Goal: Task Accomplishment & Management: Manage account settings

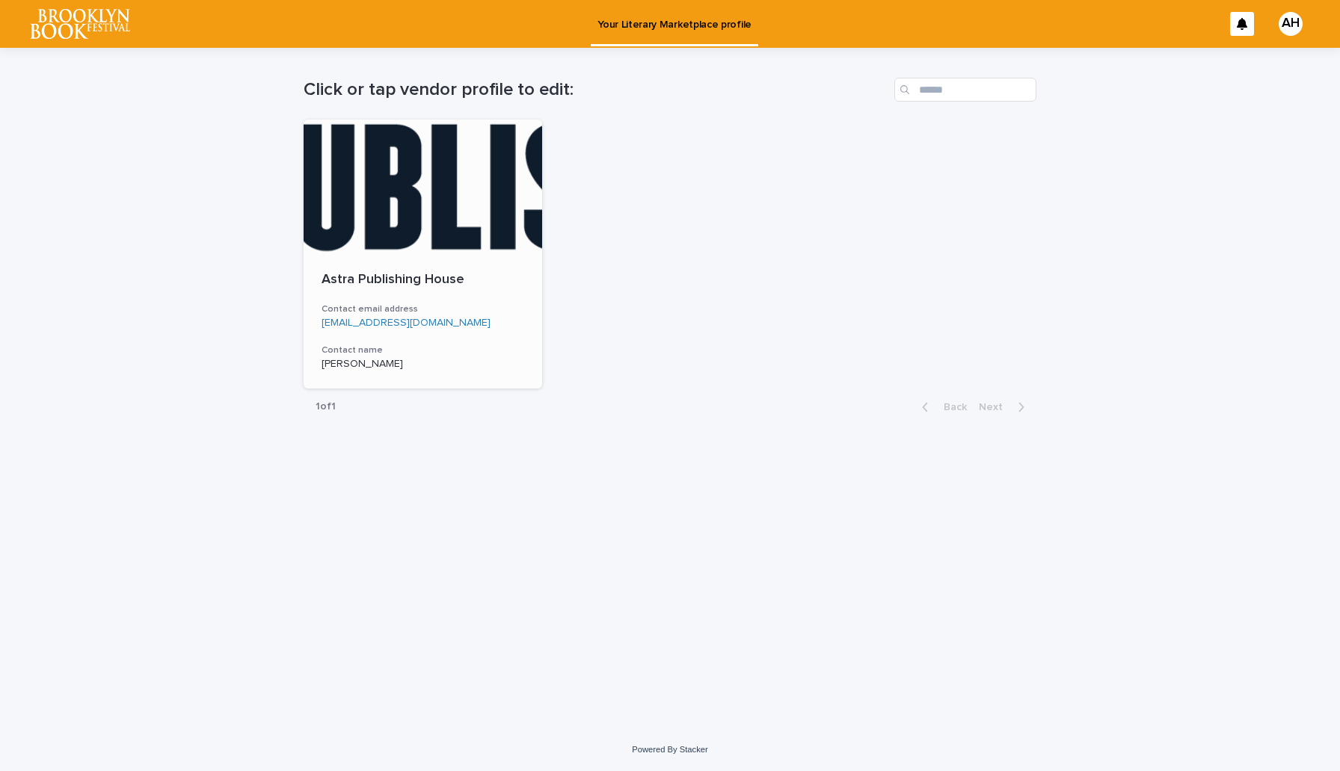
click at [411, 209] on div at bounding box center [422, 187] width 238 height 135
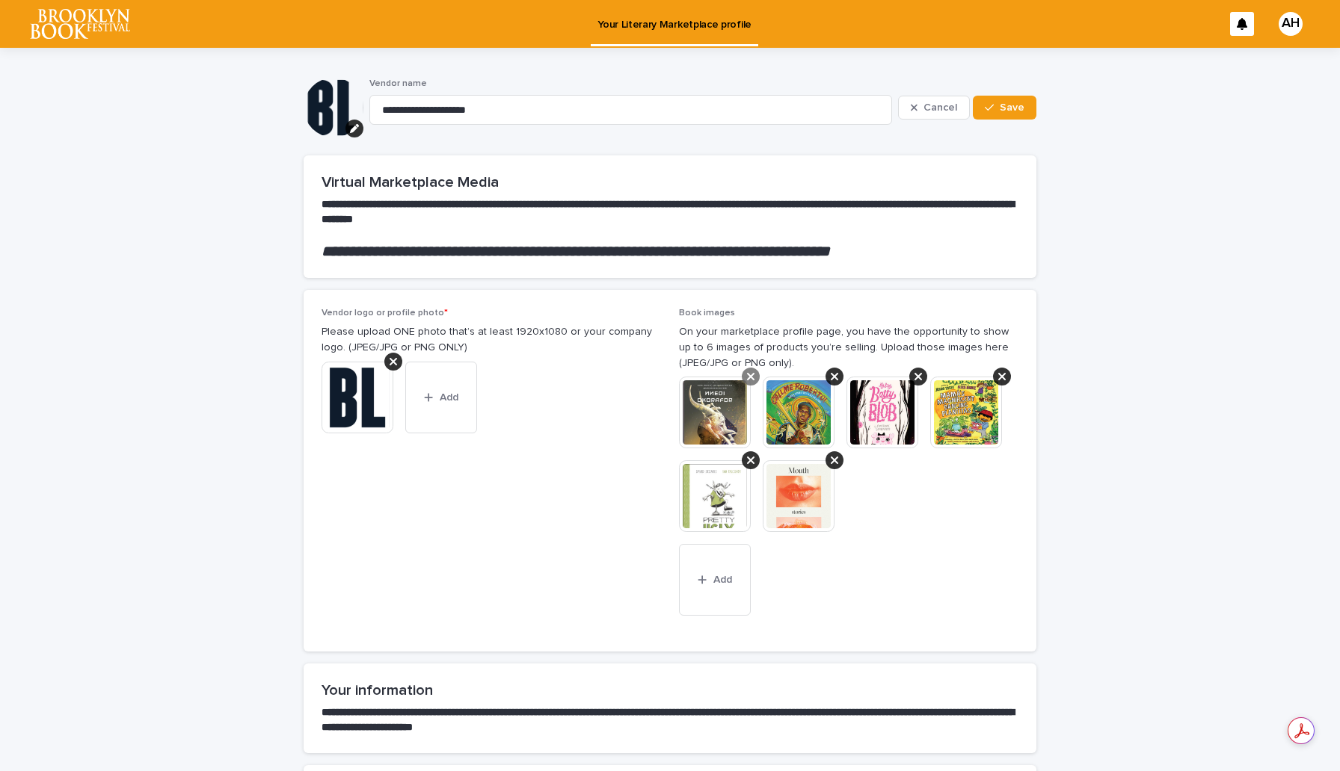
click at [748, 369] on div at bounding box center [751, 377] width 18 height 18
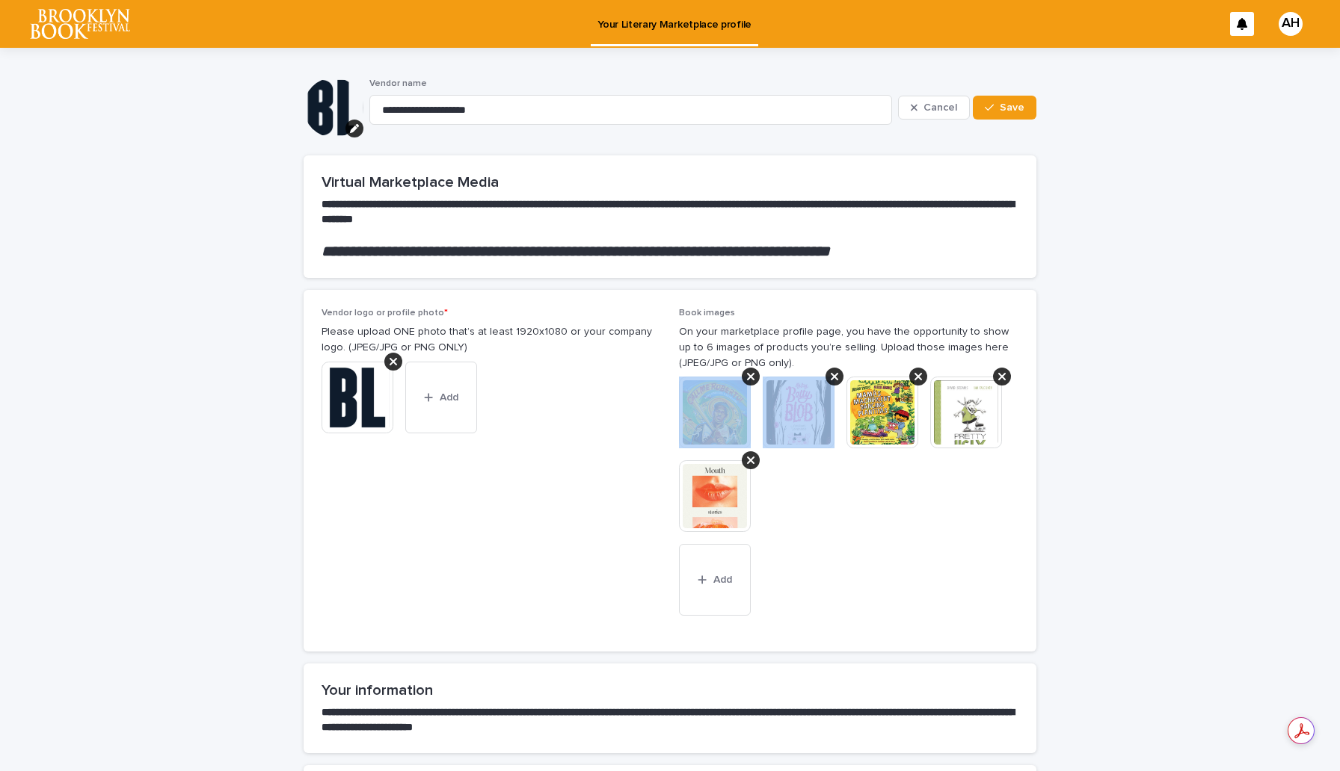
click at [748, 369] on div at bounding box center [751, 377] width 18 height 18
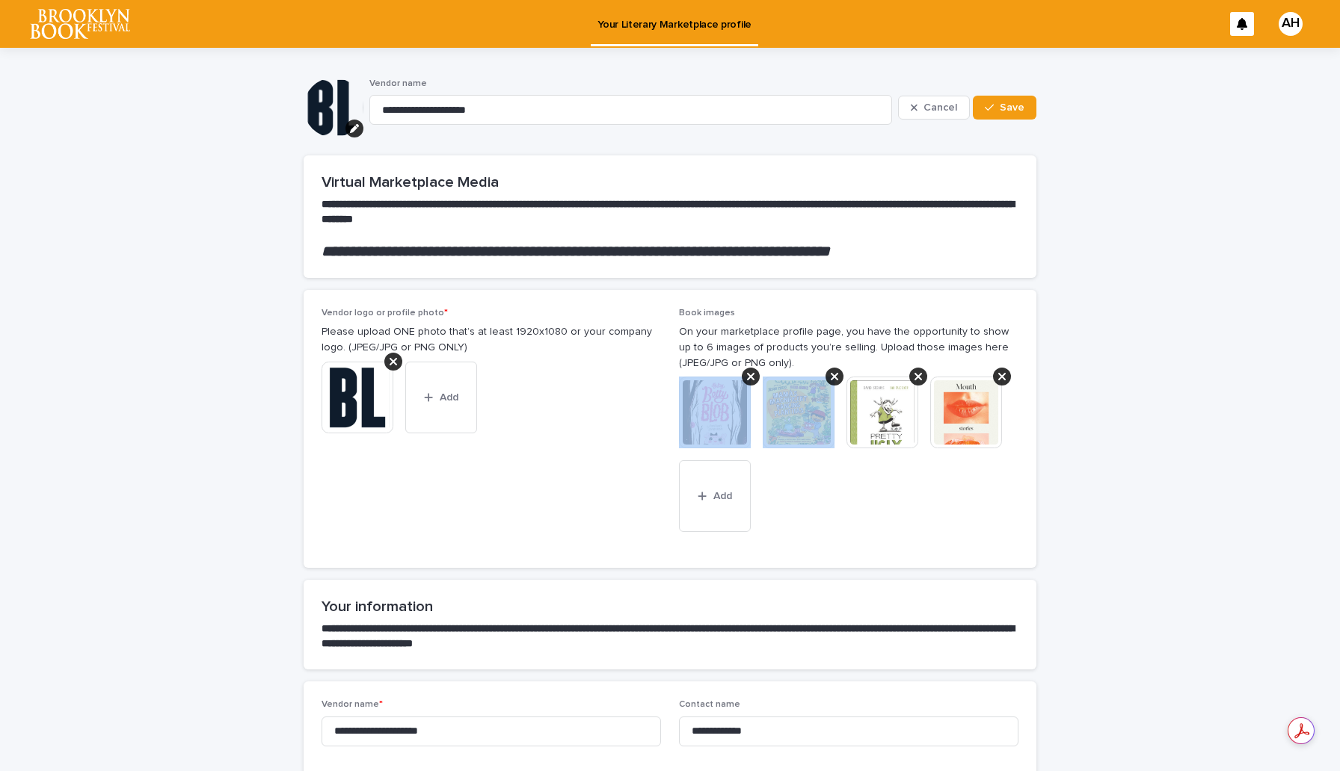
click at [748, 369] on div at bounding box center [751, 377] width 18 height 18
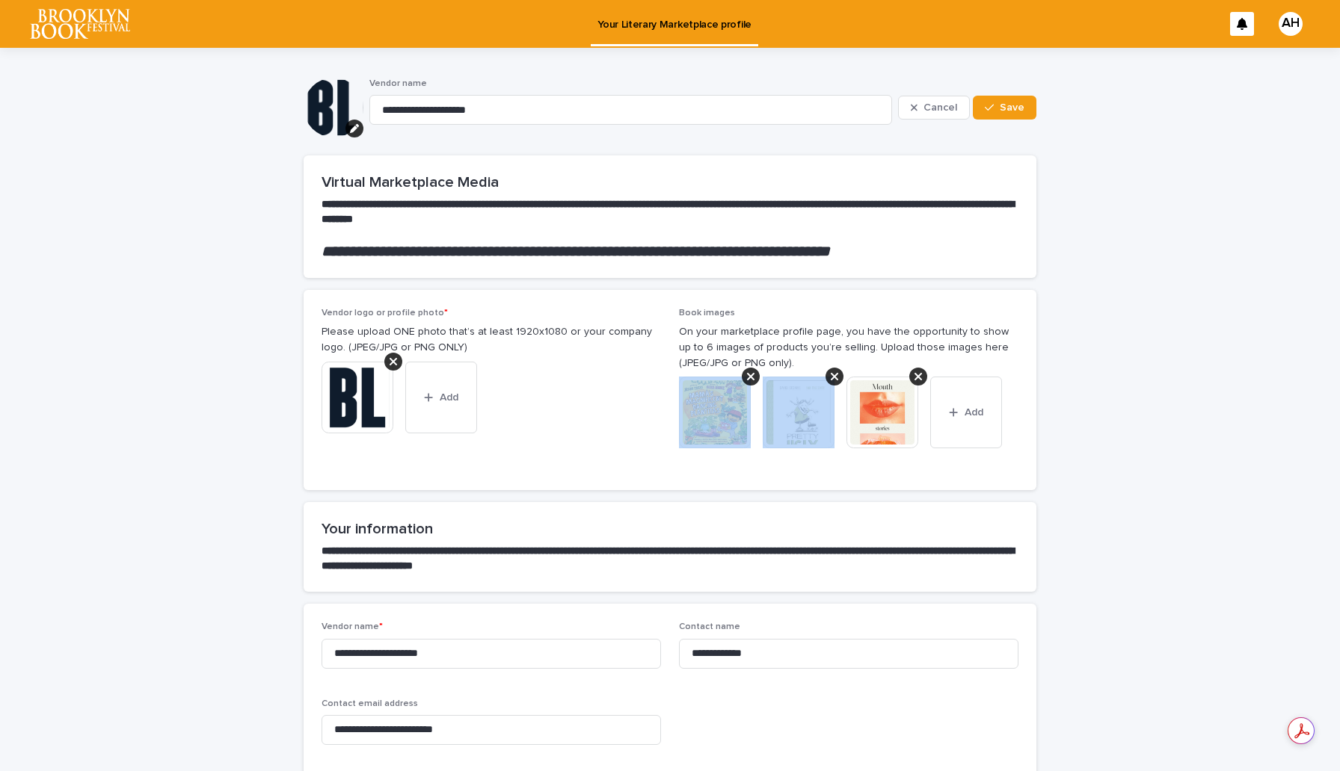
click at [748, 369] on div at bounding box center [751, 377] width 18 height 18
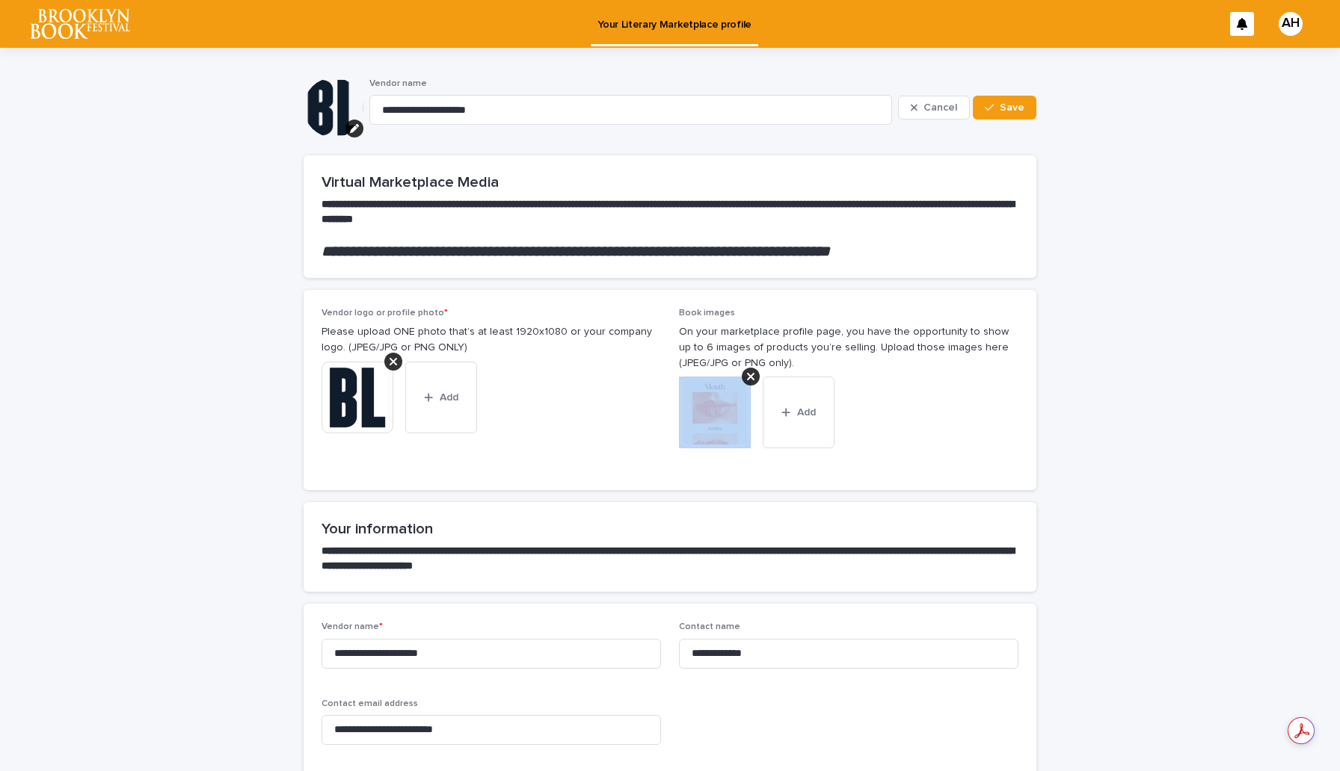
click at [748, 369] on div at bounding box center [751, 377] width 18 height 18
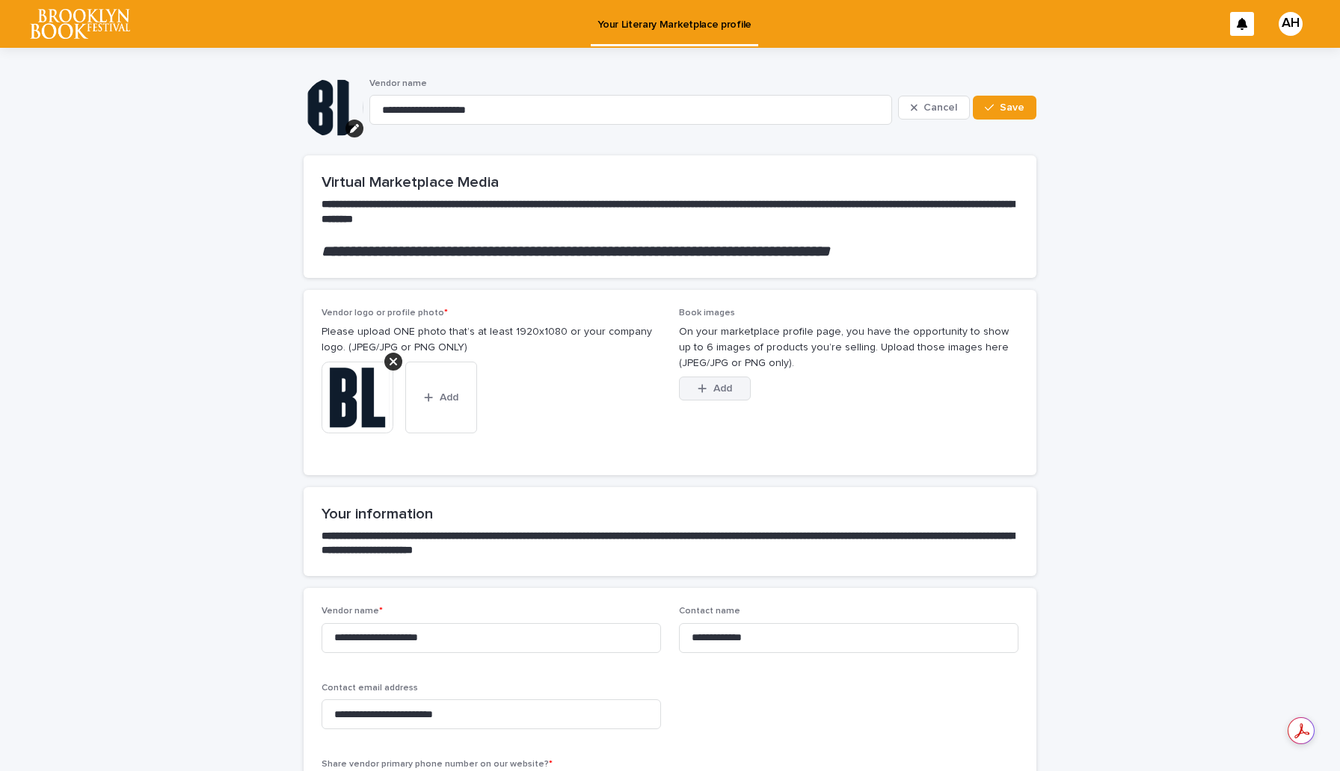
click at [694, 386] on button "Add" at bounding box center [715, 389] width 72 height 24
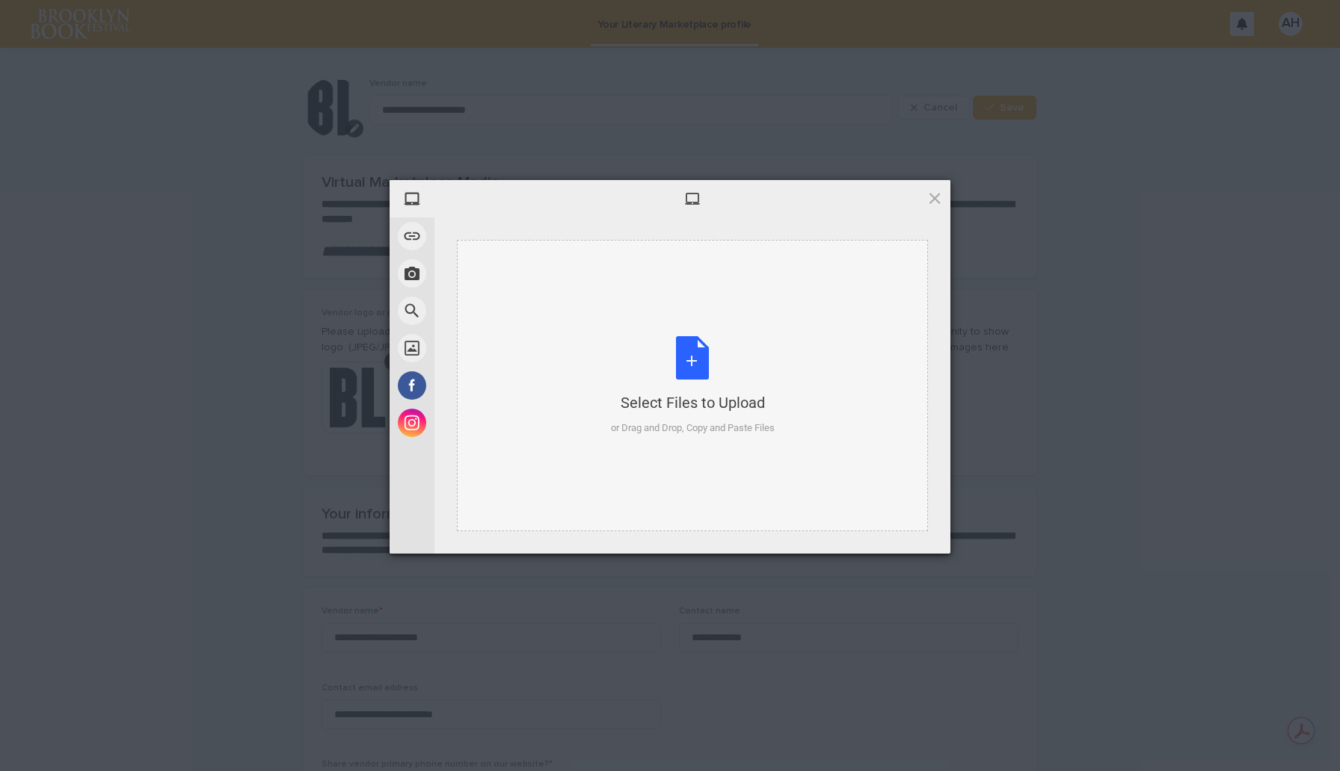
click at [688, 355] on div "Select Files to Upload or Drag and Drop, Copy and Paste Files" at bounding box center [693, 385] width 164 height 99
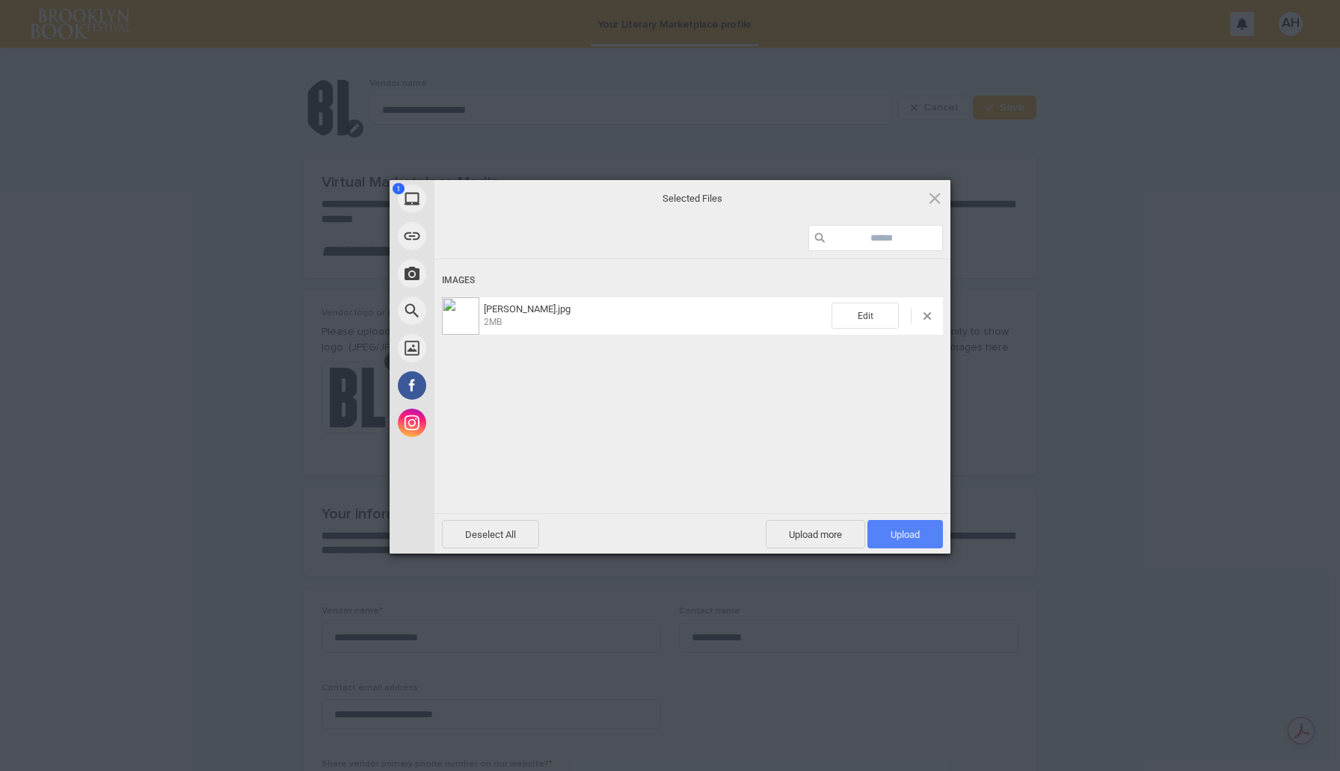
click at [910, 537] on span "Upload 1" at bounding box center [904, 534] width 29 height 11
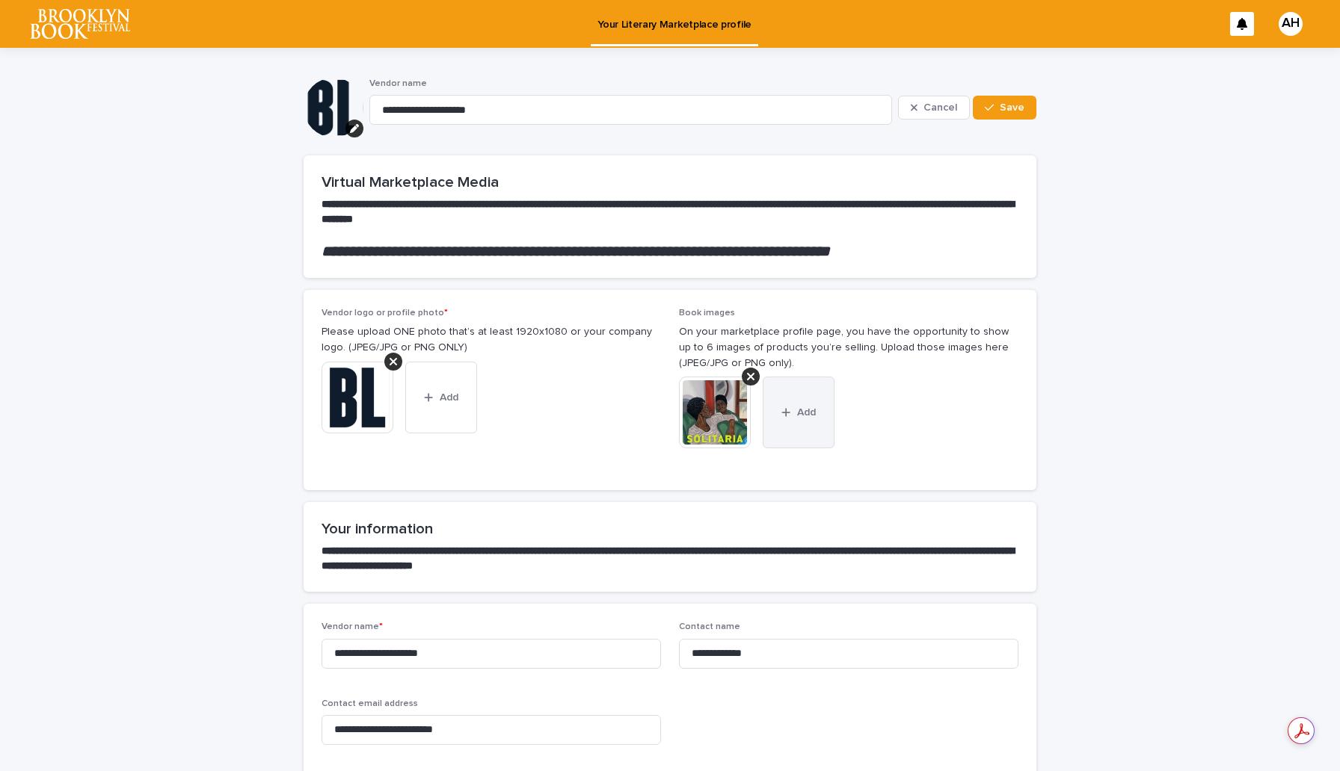
click at [808, 414] on span "Add" at bounding box center [806, 412] width 19 height 10
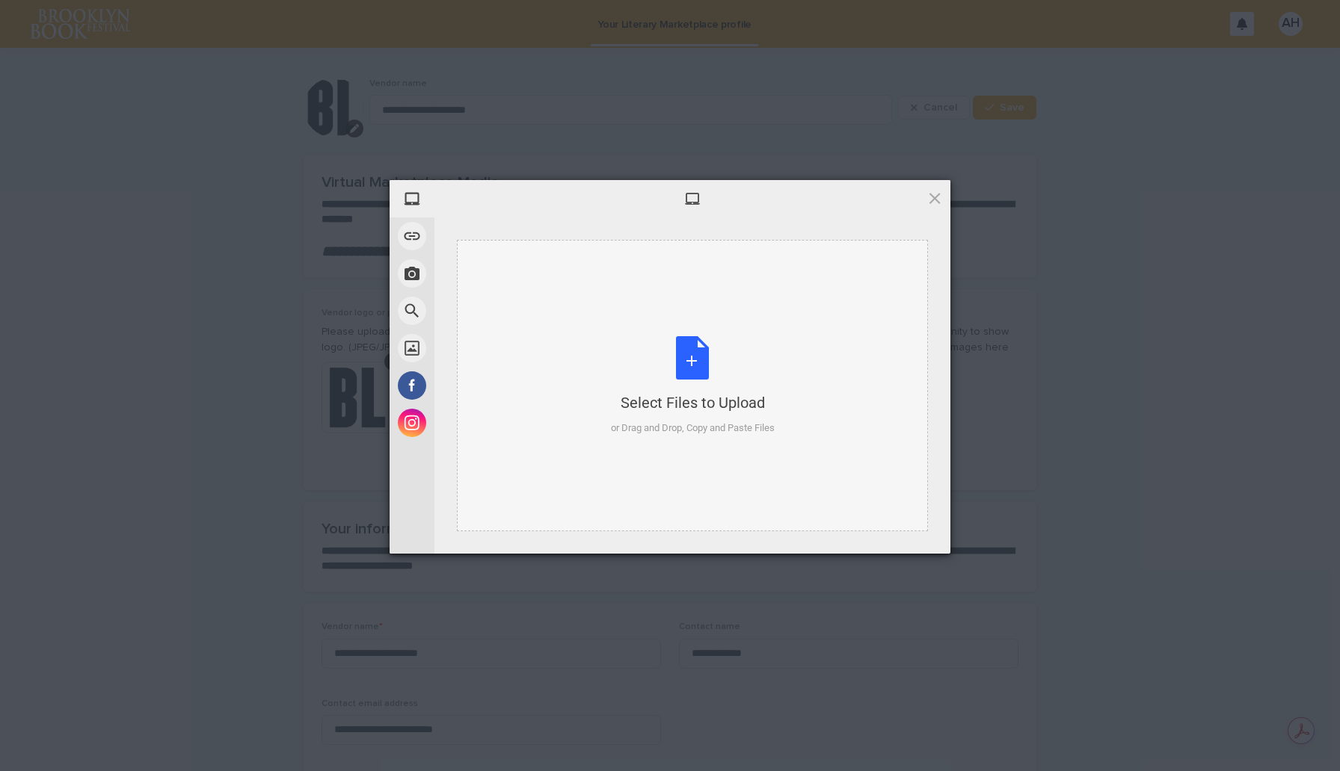
click at [682, 362] on div "Select Files to Upload or Drag and Drop, Copy and Paste Files" at bounding box center [693, 385] width 164 height 99
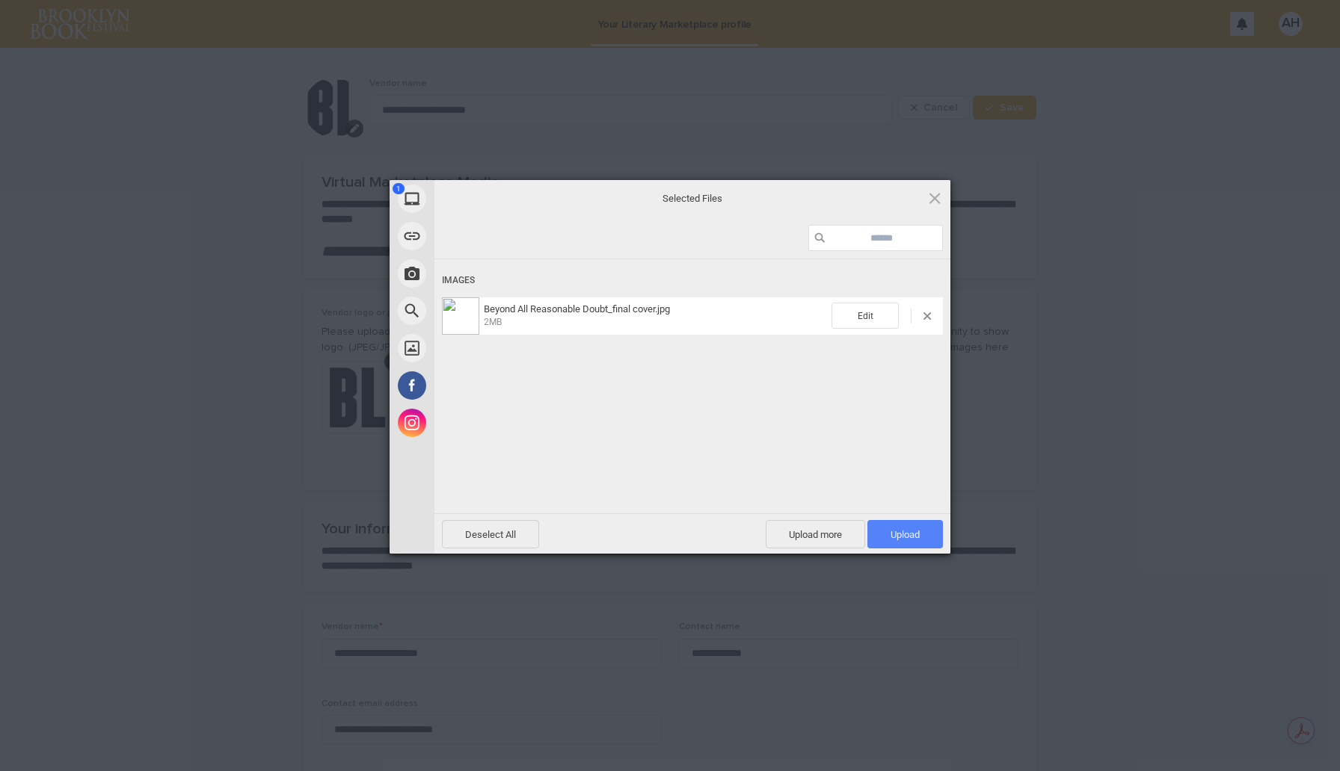
click at [910, 537] on span "Upload 1" at bounding box center [904, 534] width 29 height 11
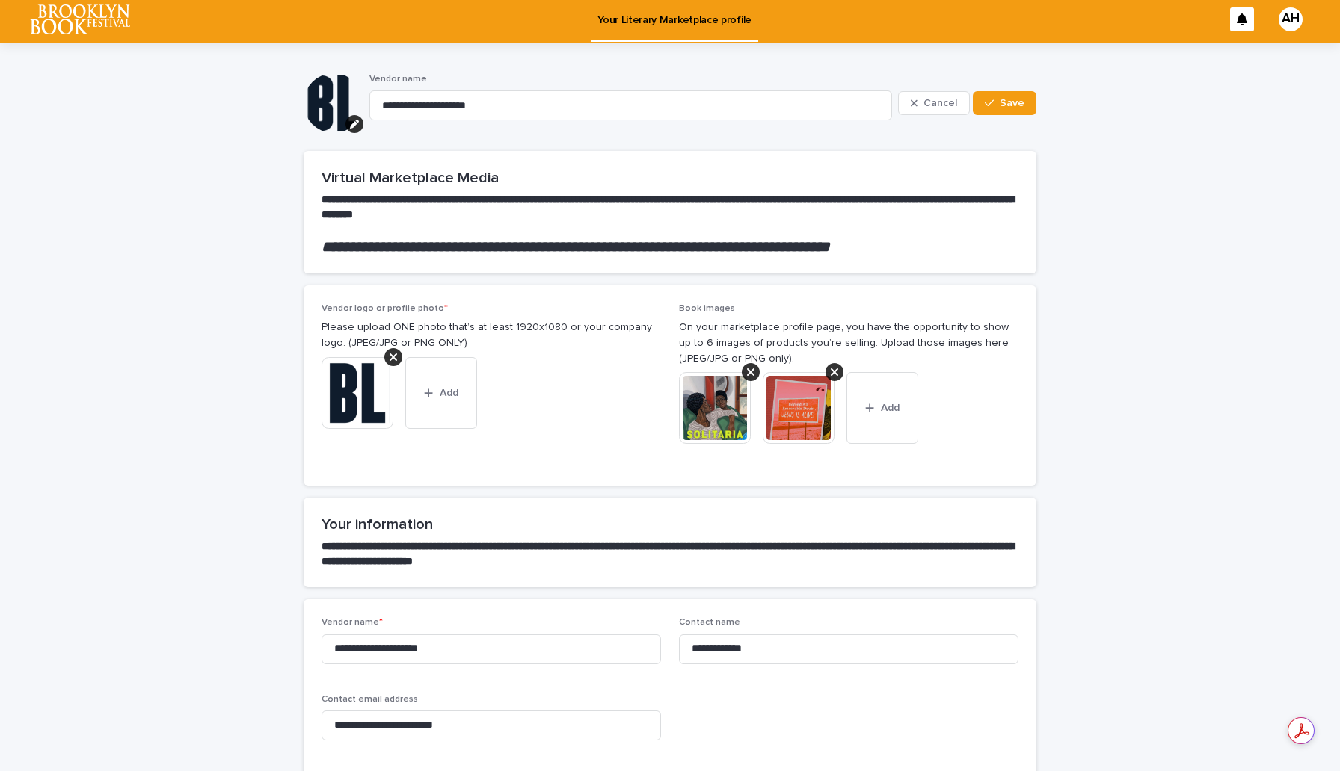
scroll to position [2, 0]
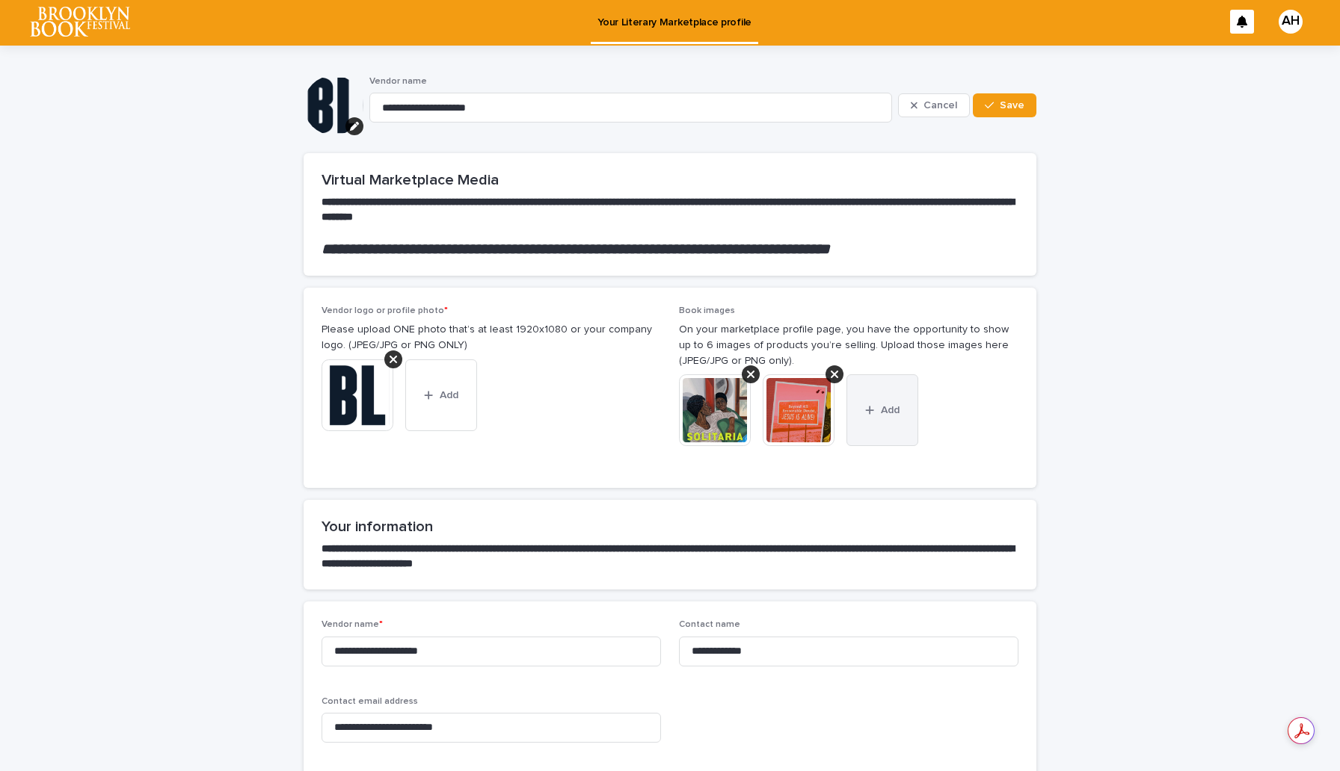
click at [889, 412] on span "Add" at bounding box center [890, 410] width 19 height 10
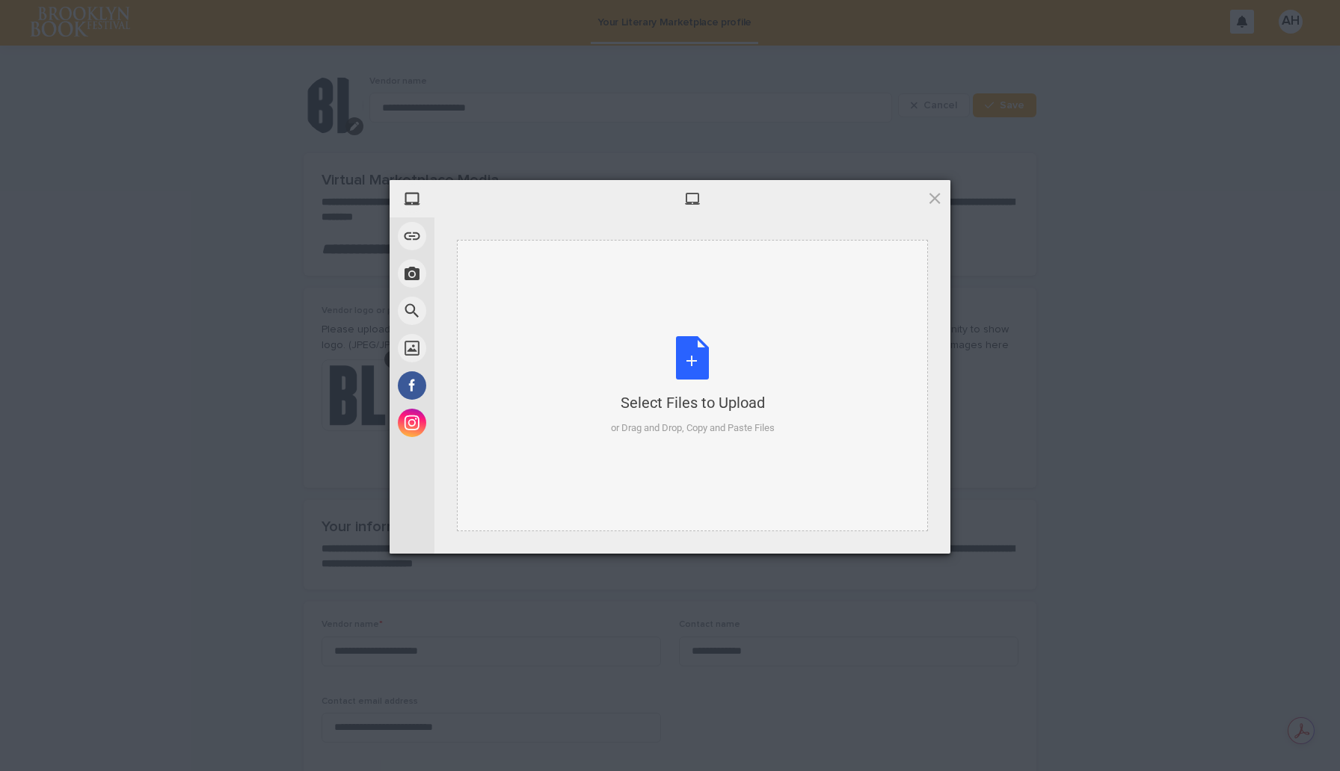
click at [673, 354] on div "Select Files to Upload or Drag and Drop, Copy and Paste Files" at bounding box center [693, 385] width 164 height 99
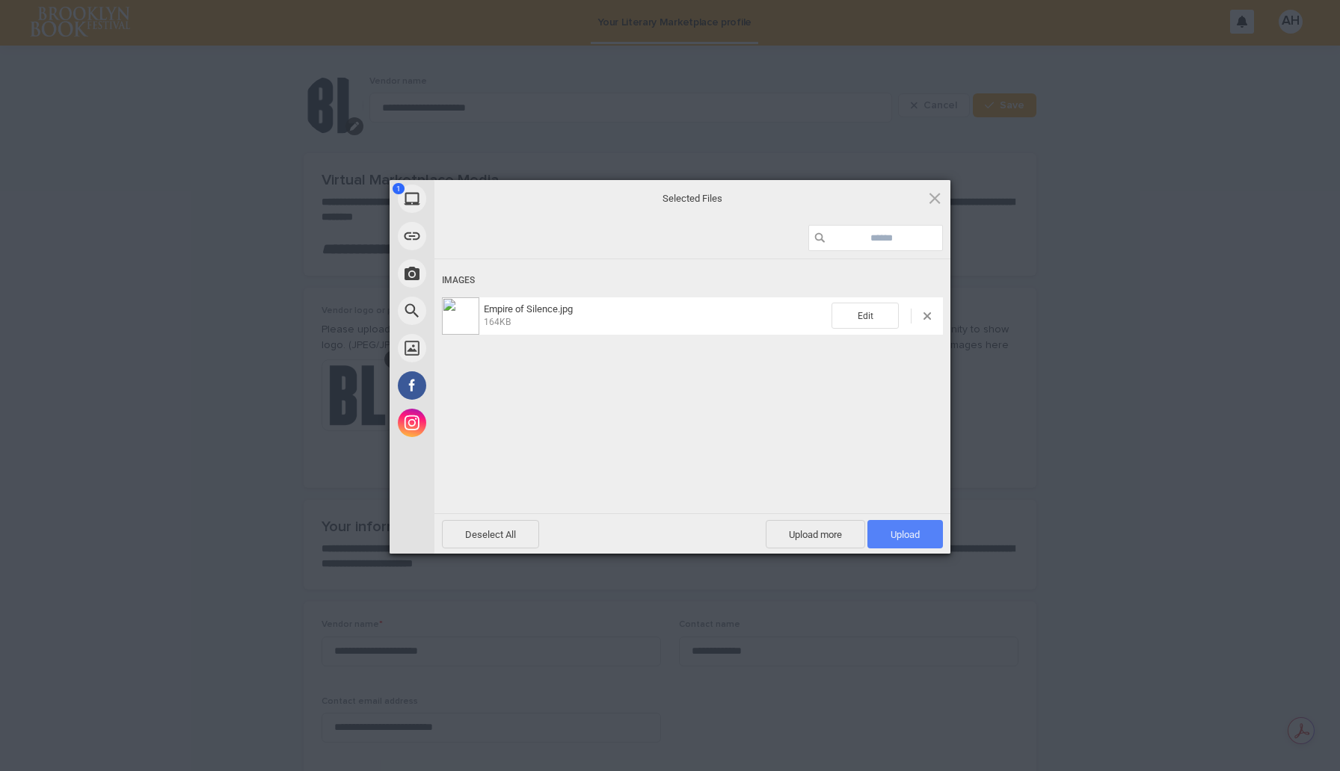
click at [897, 539] on span "Upload 1" at bounding box center [904, 534] width 29 height 11
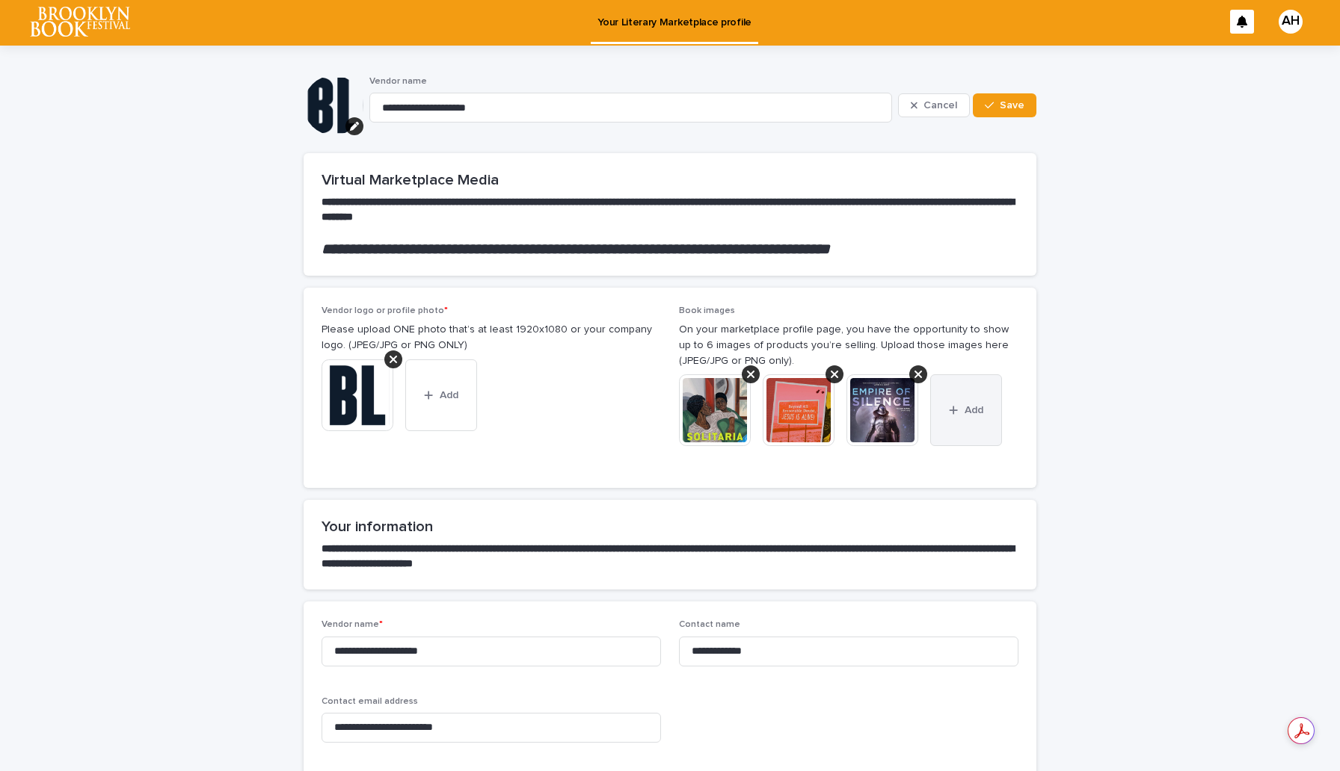
click at [974, 415] on span "Add" at bounding box center [973, 410] width 19 height 10
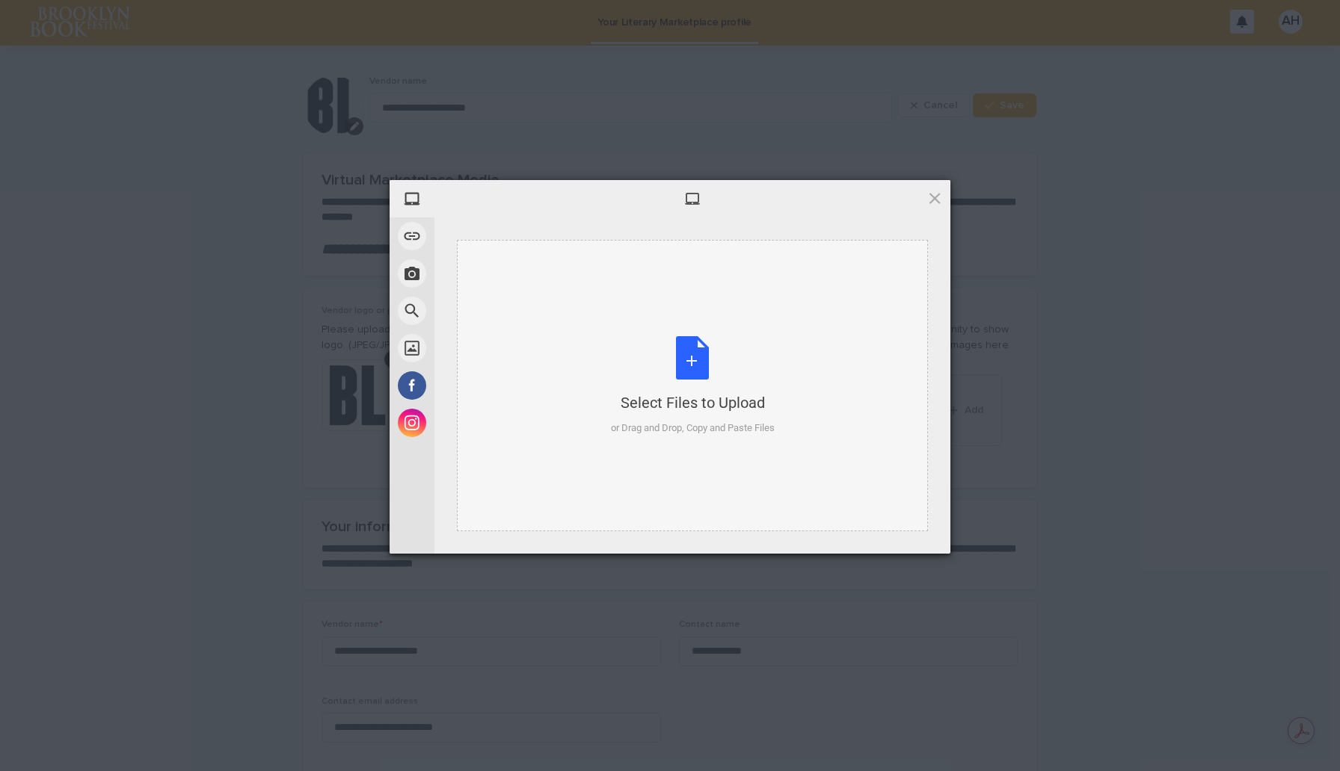
click at [716, 361] on div "Select Files to Upload or Drag and Drop, Copy and Paste Files" at bounding box center [693, 385] width 164 height 99
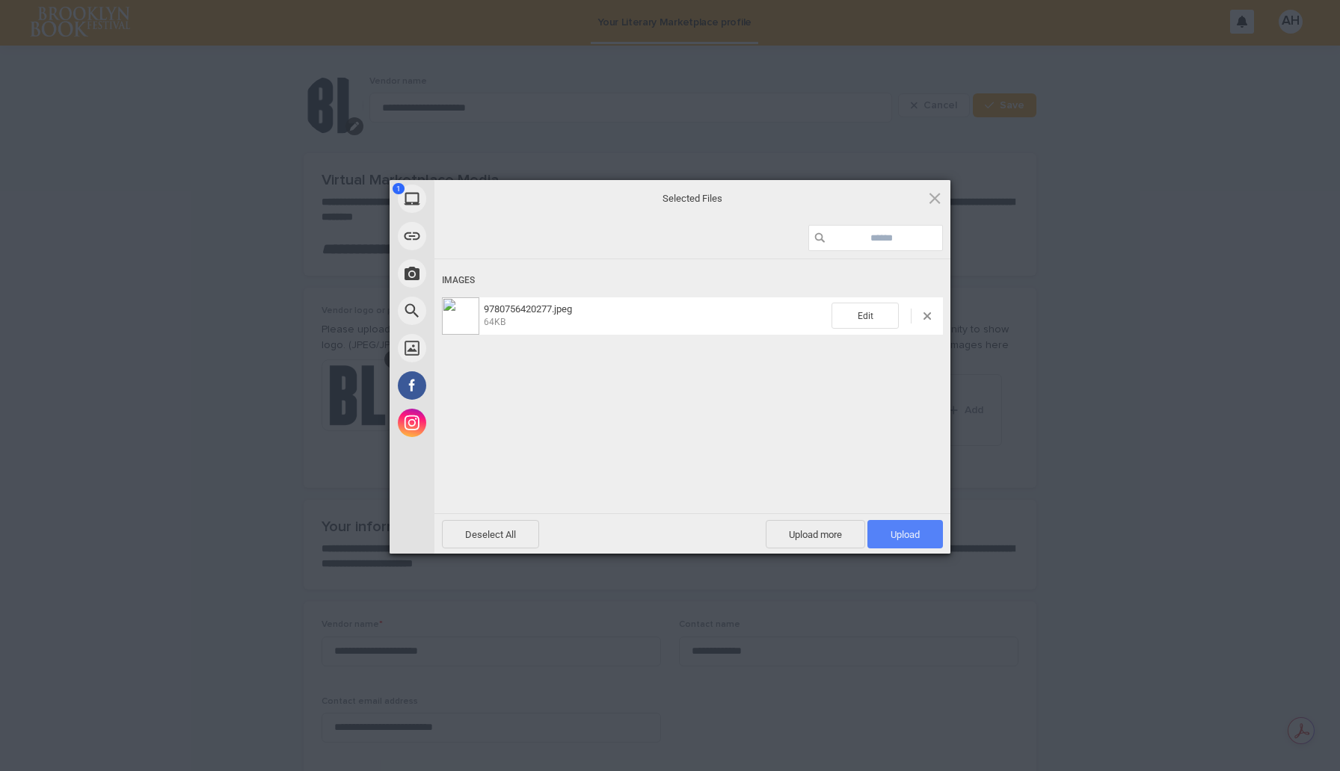
click at [911, 532] on span "Upload 1" at bounding box center [904, 534] width 29 height 11
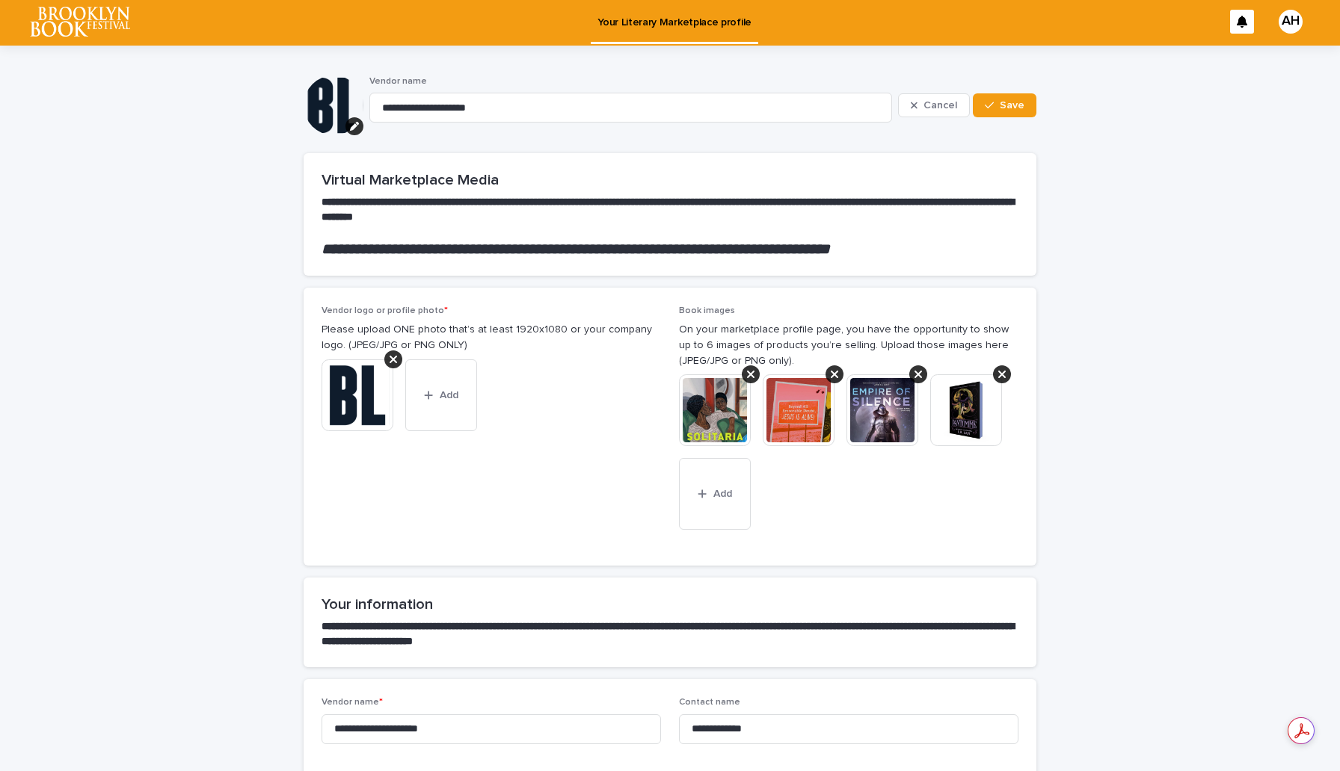
click at [360, 395] on img at bounding box center [357, 396] width 72 height 72
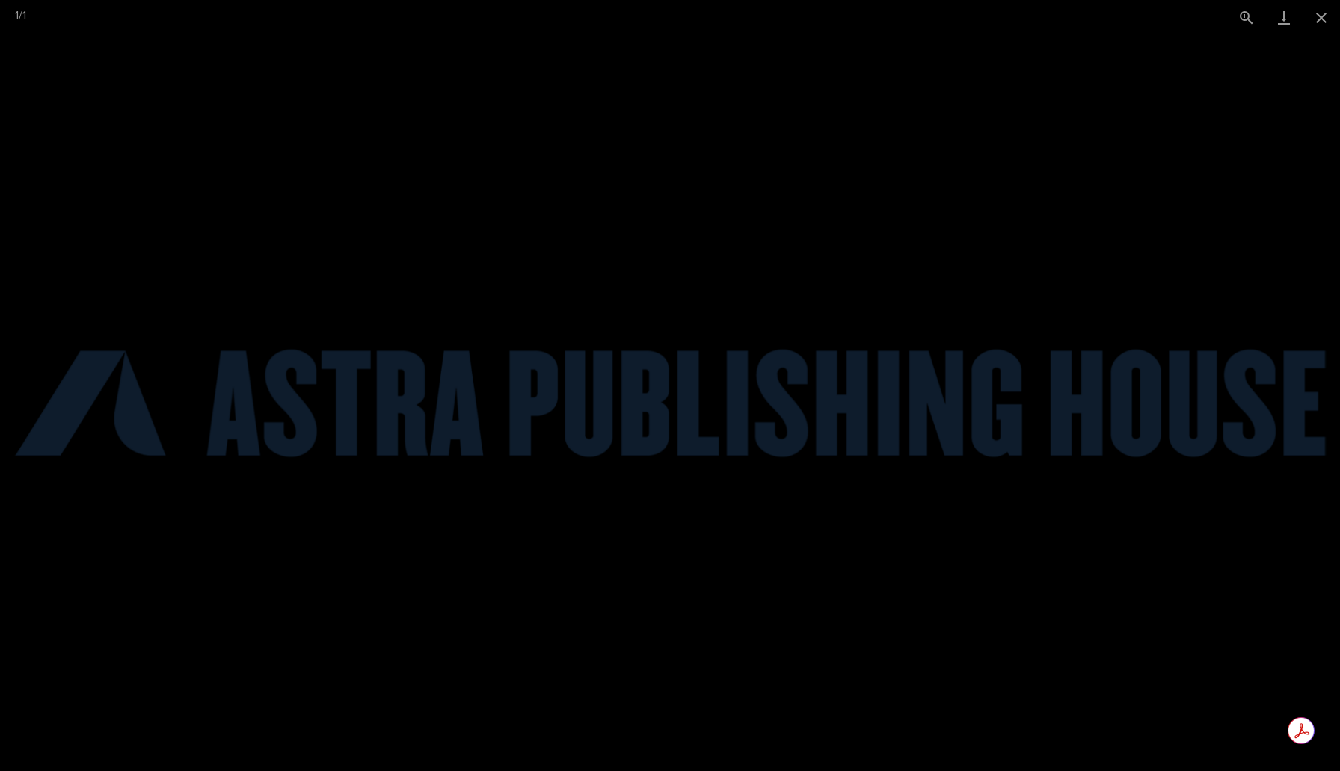
click at [709, 206] on picture at bounding box center [670, 403] width 1340 height 736
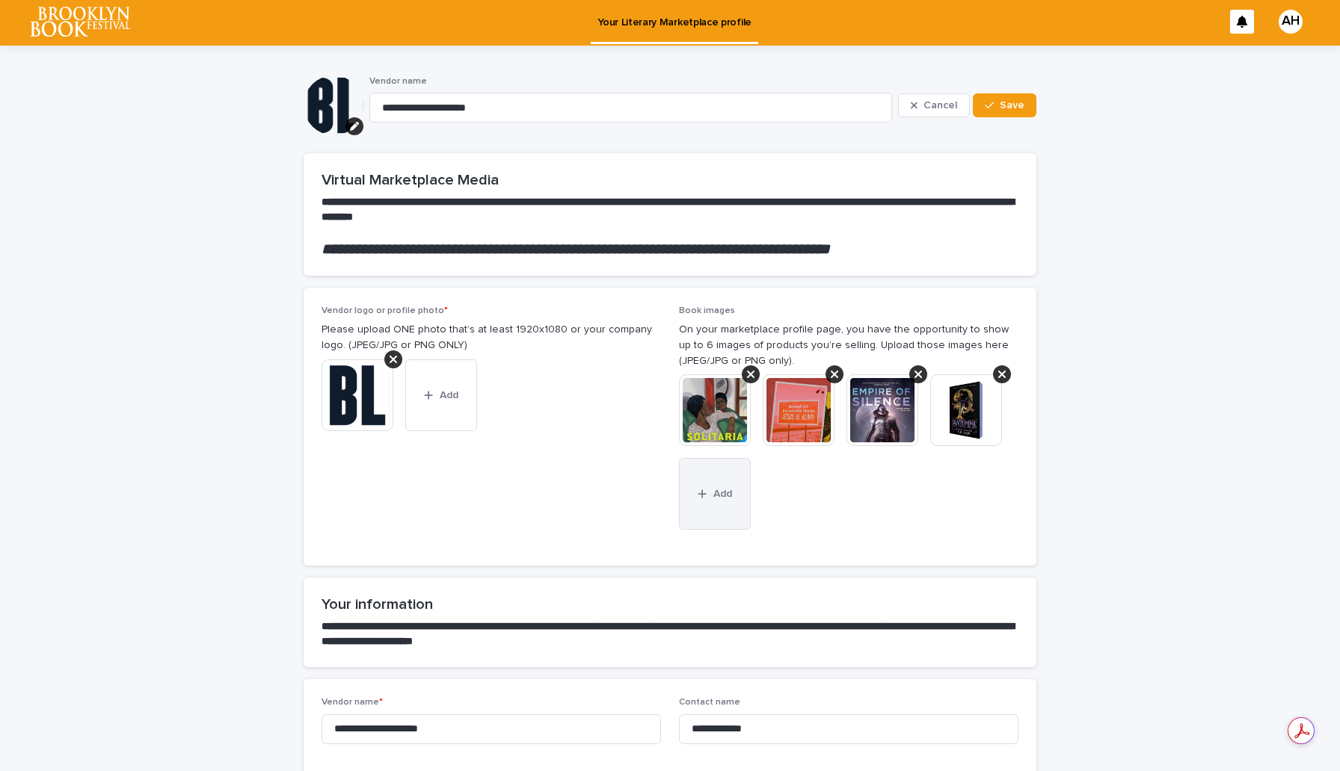
click at [706, 487] on button "Add" at bounding box center [715, 494] width 72 height 72
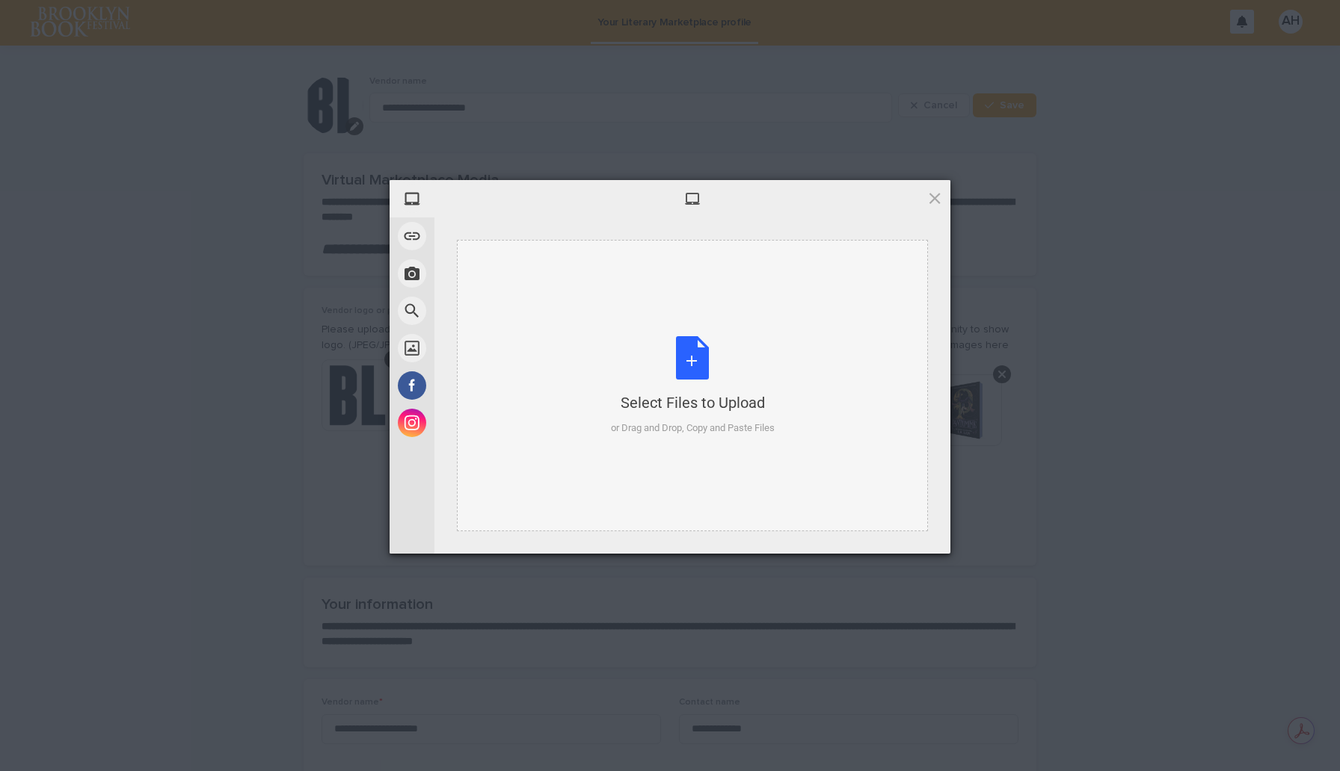
click at [688, 363] on div "Select Files to Upload or Drag and Drop, Copy and Paste Files" at bounding box center [693, 385] width 164 height 99
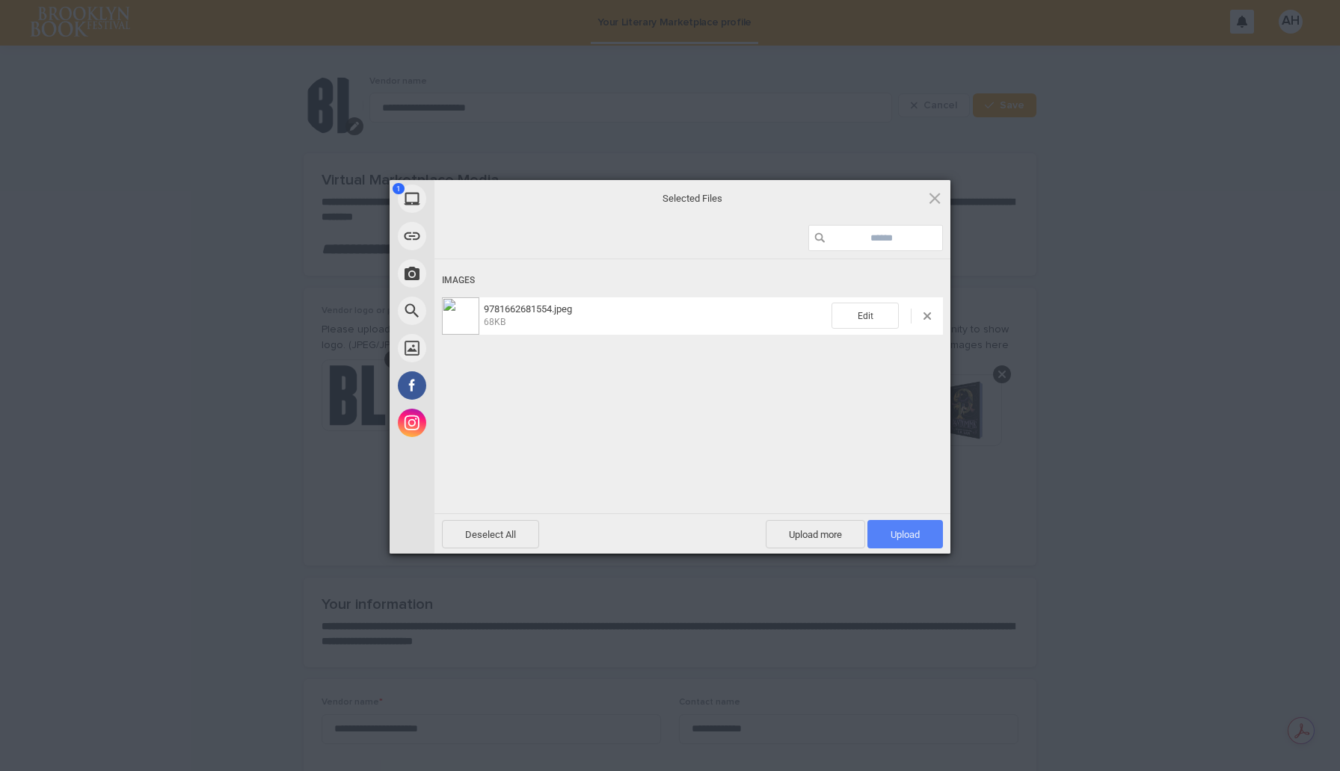
click at [913, 536] on span "Upload 1" at bounding box center [904, 534] width 29 height 11
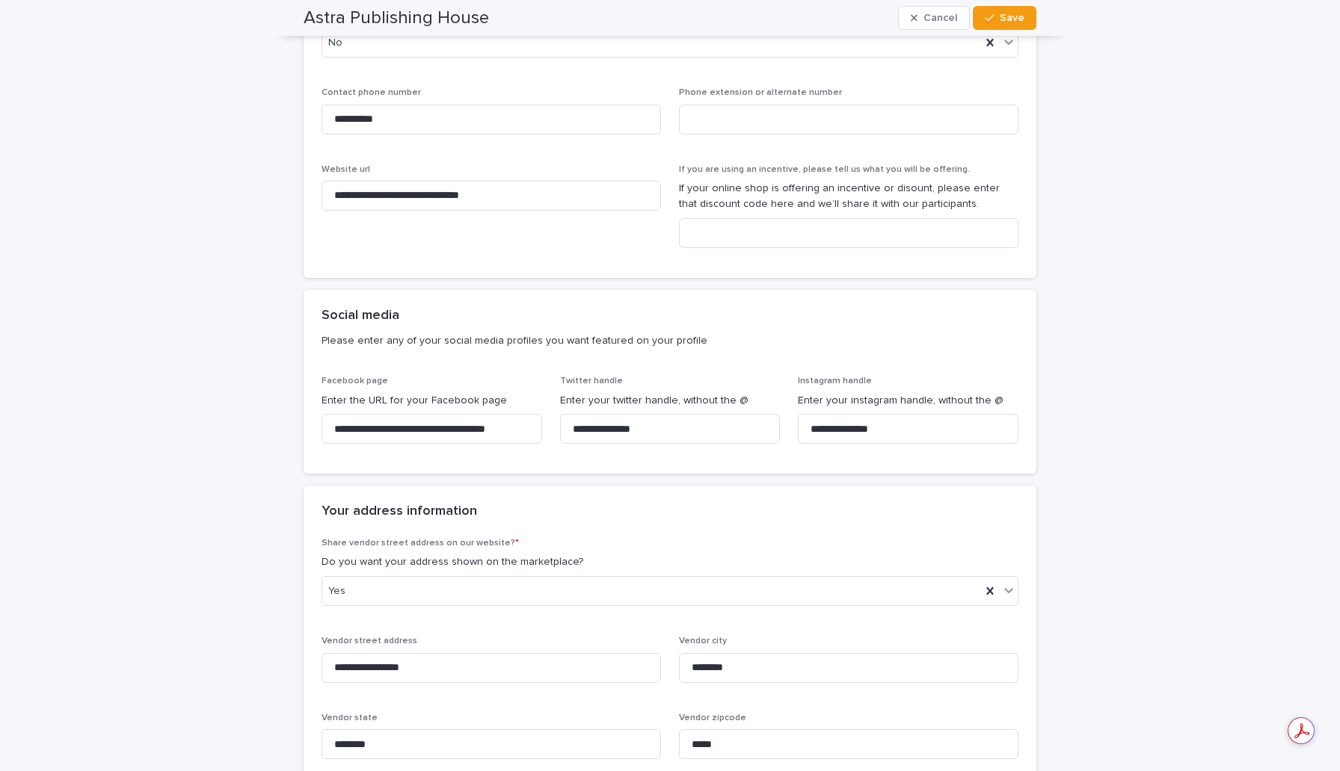
scroll to position [943, 0]
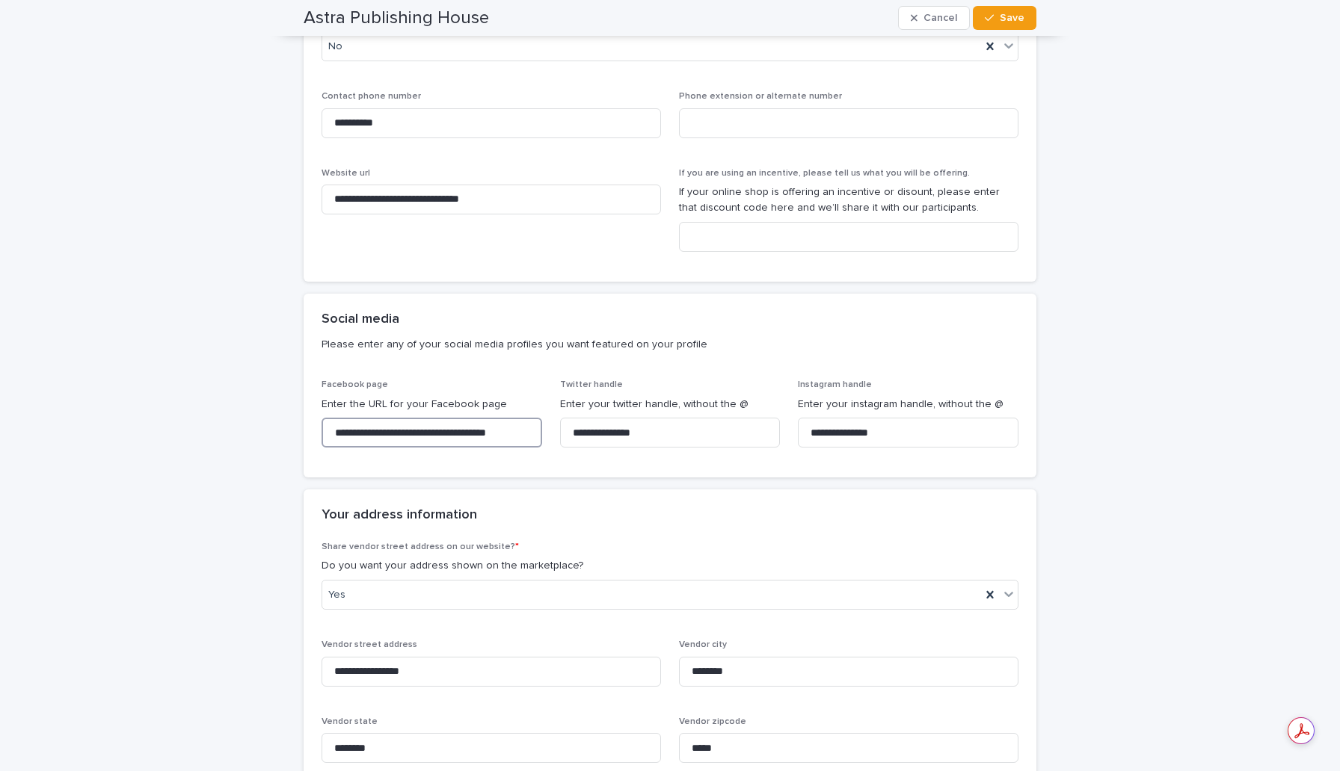
click at [500, 437] on input "**********" at bounding box center [431, 433] width 221 height 30
click at [609, 434] on input "**********" at bounding box center [670, 433] width 221 height 30
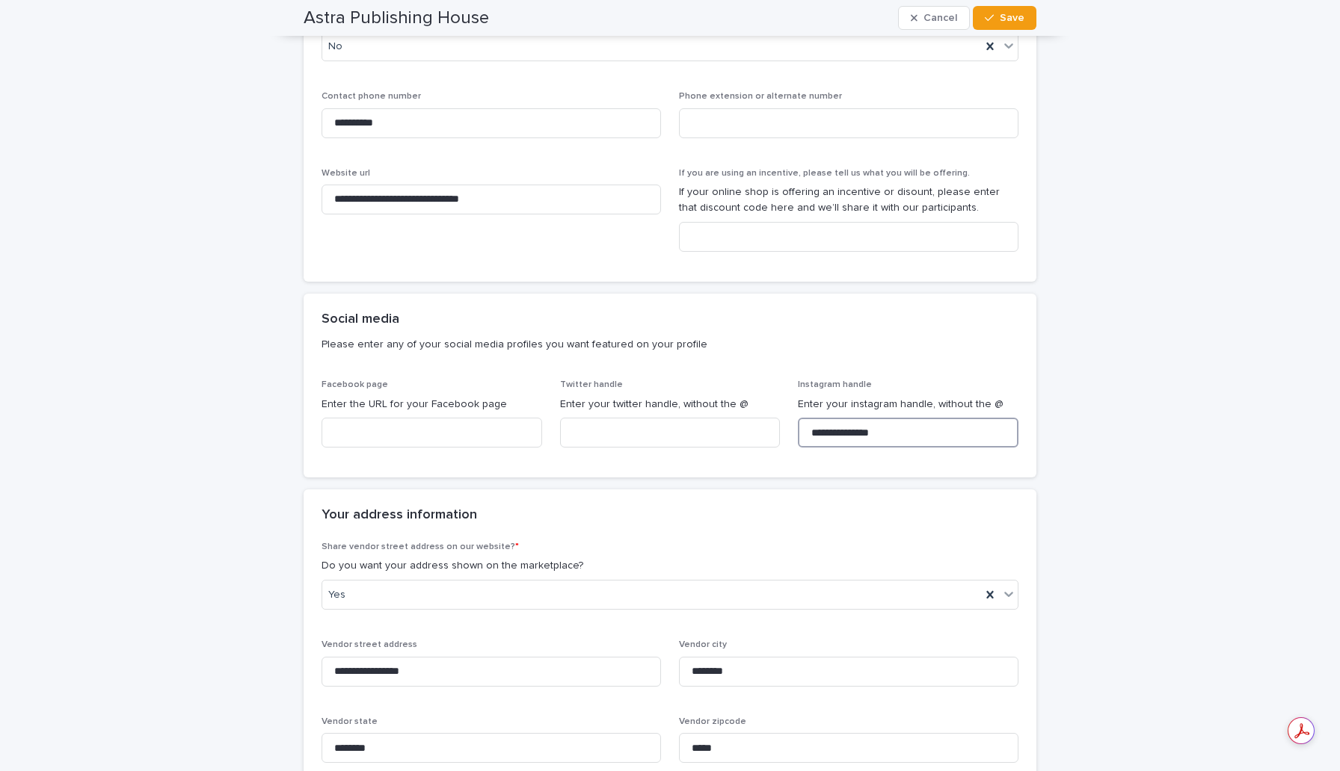
click at [848, 438] on input "**********" at bounding box center [908, 433] width 221 height 30
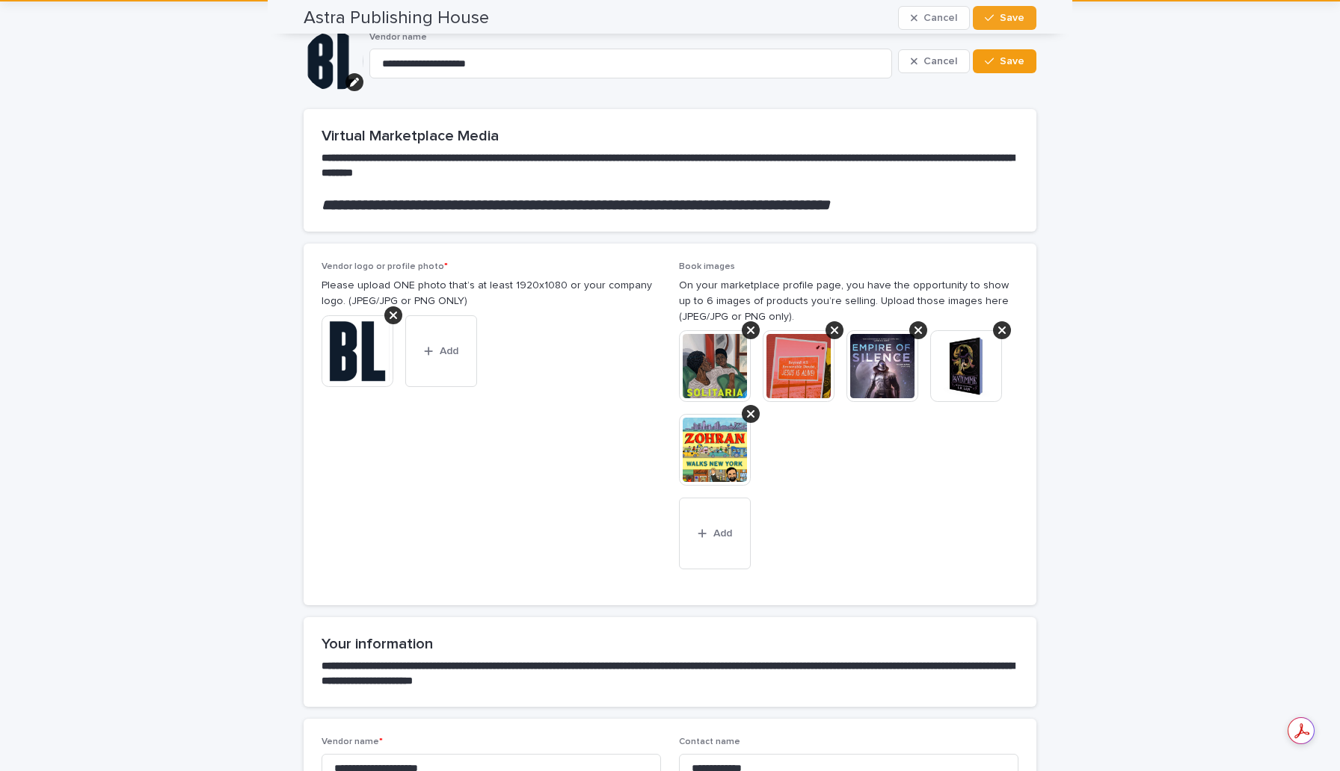
scroll to position [0, 0]
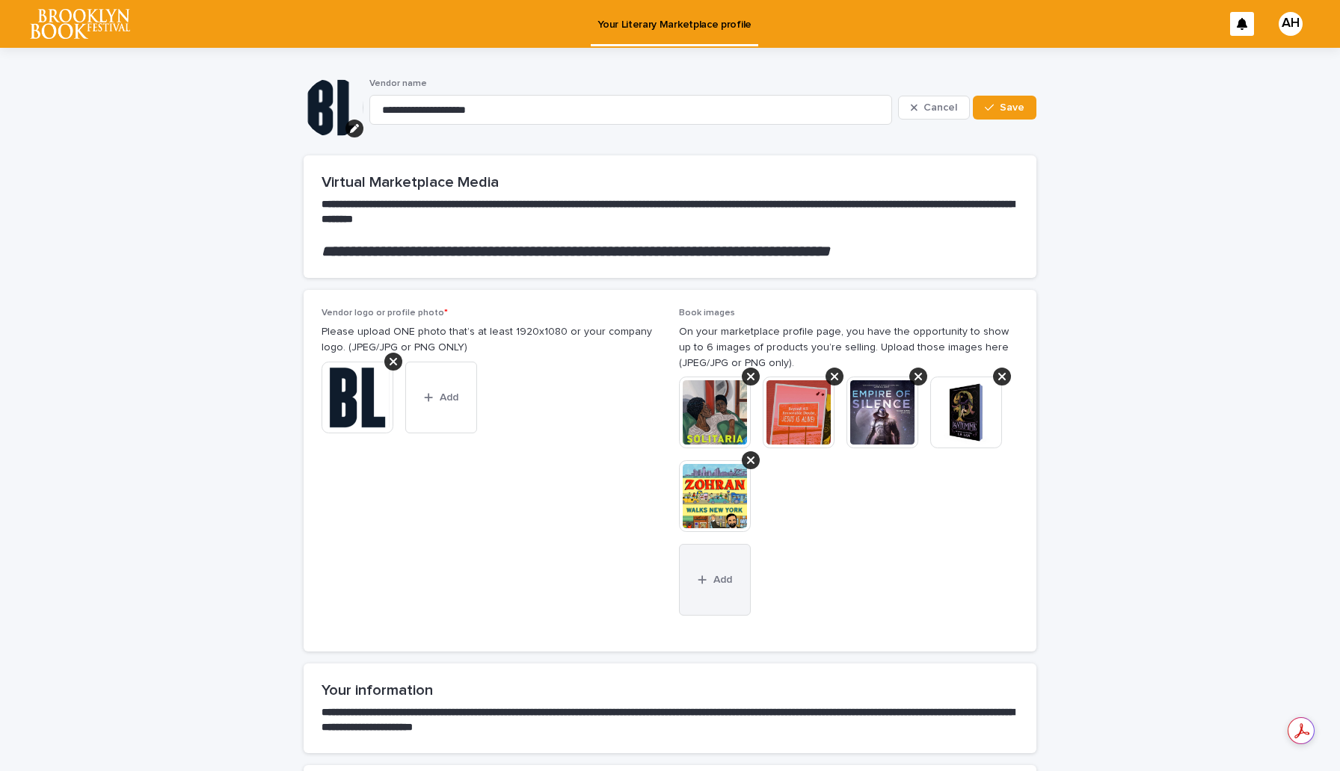
click at [730, 583] on span "Add" at bounding box center [722, 580] width 19 height 10
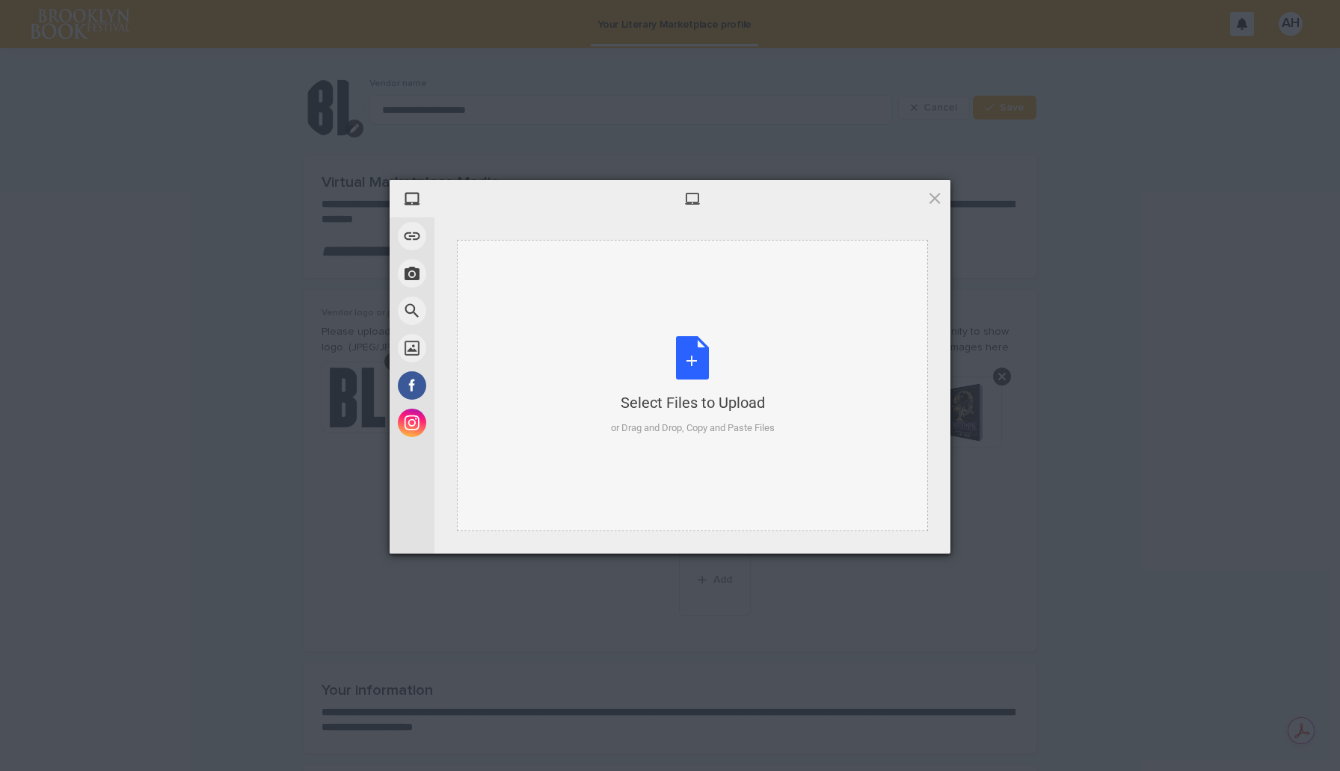
click at [689, 371] on div "Select Files to Upload or Drag and Drop, Copy and Paste Files" at bounding box center [693, 385] width 164 height 99
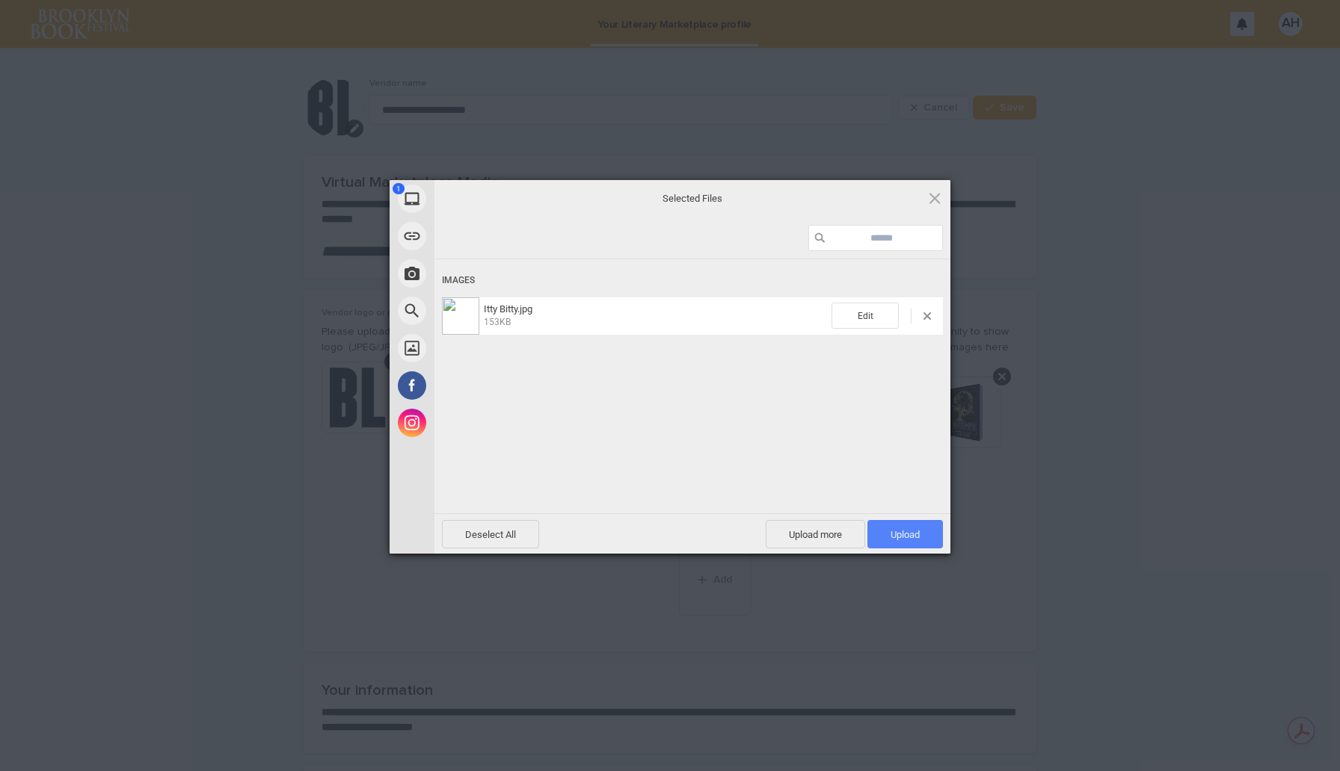
click at [924, 533] on span "Upload 1" at bounding box center [904, 534] width 75 height 28
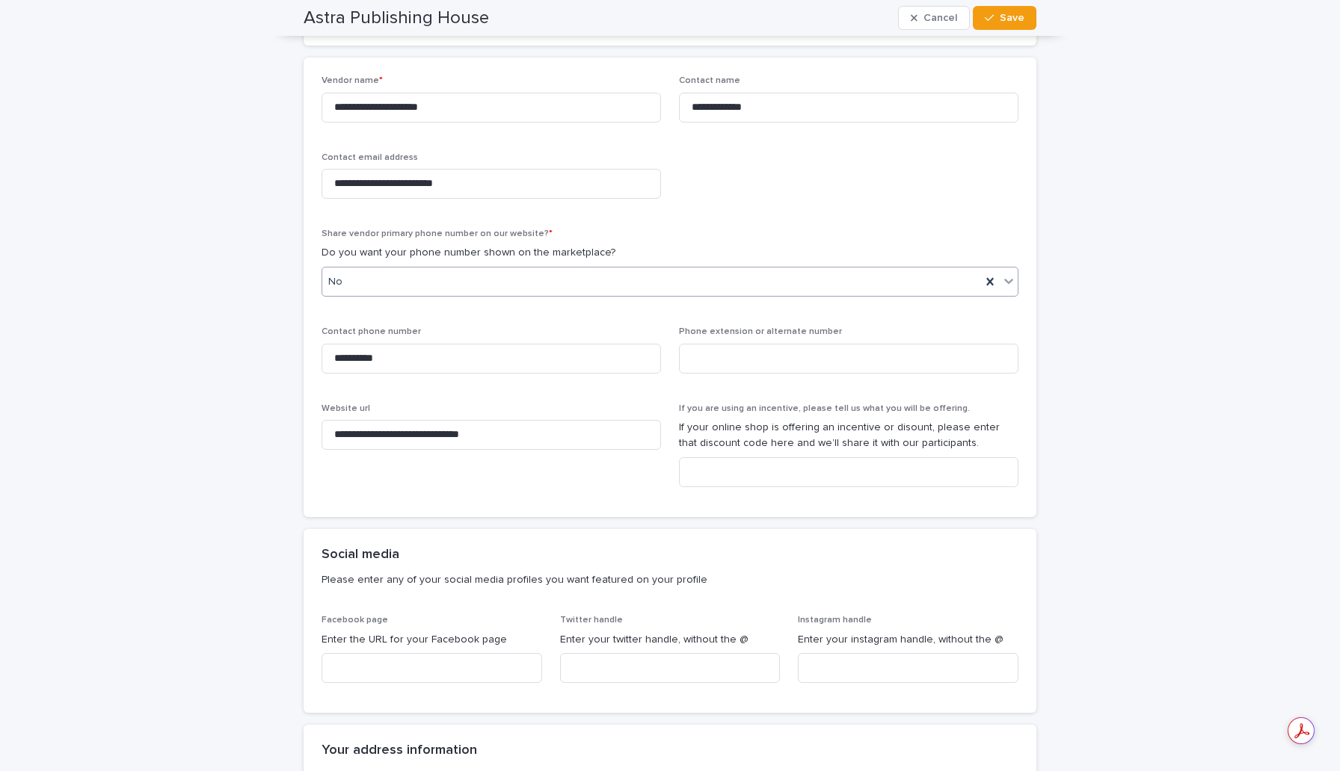
scroll to position [818, 0]
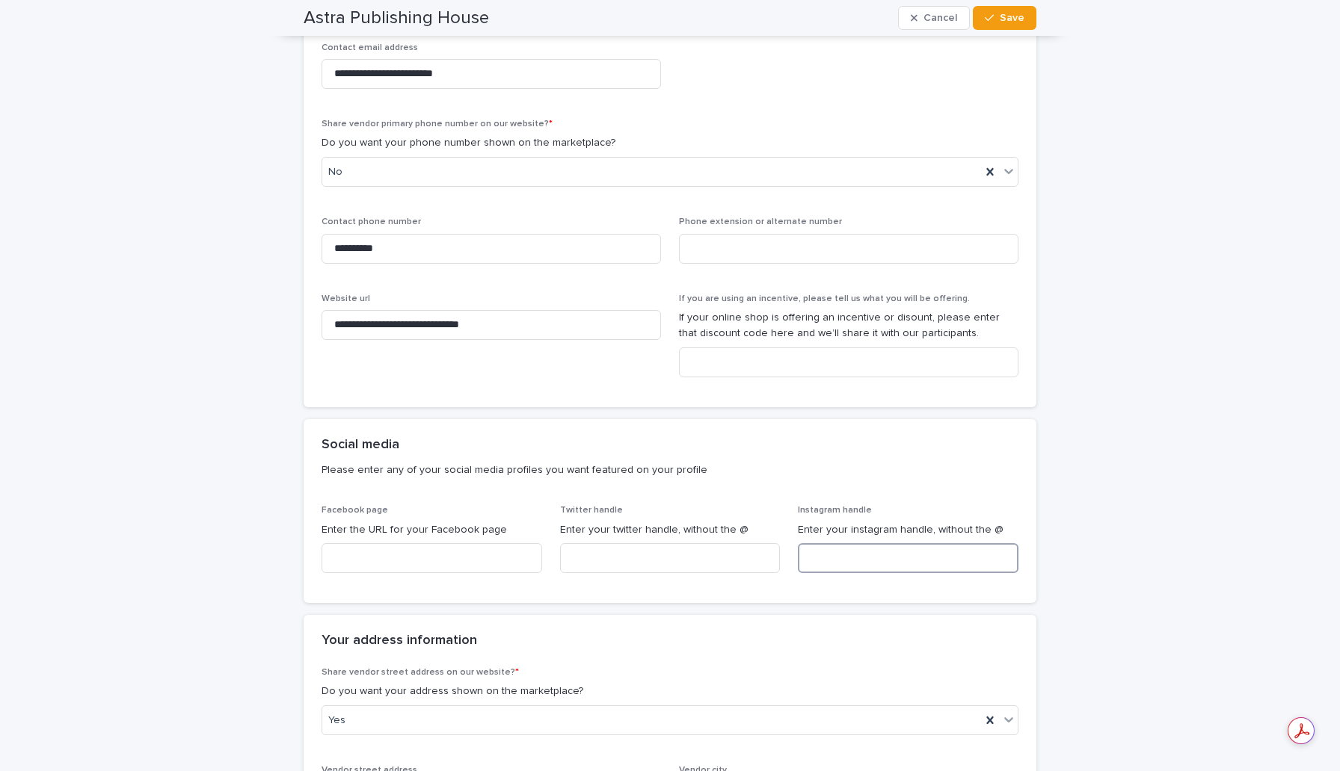
click at [848, 551] on input at bounding box center [908, 558] width 221 height 30
paste input "**********"
paste input "*********"
paste input "**********"
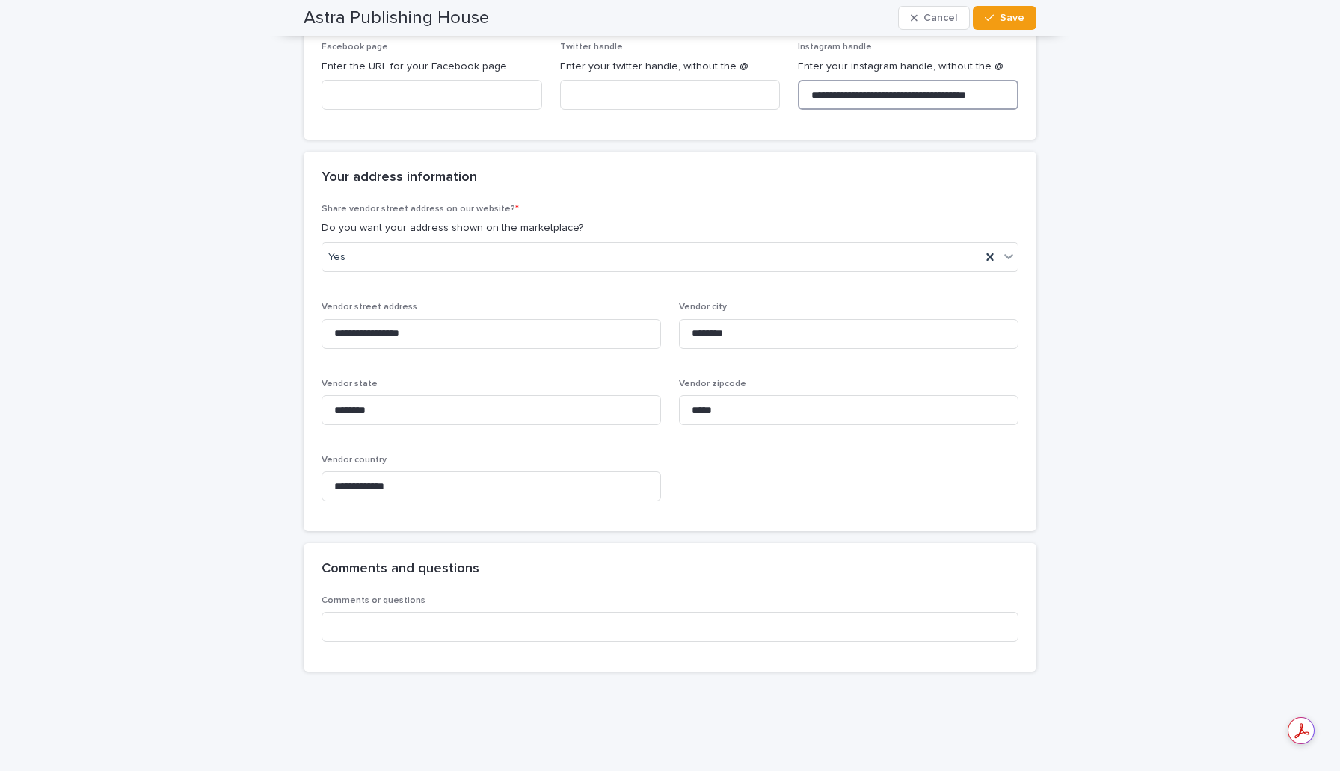
scroll to position [1311, 0]
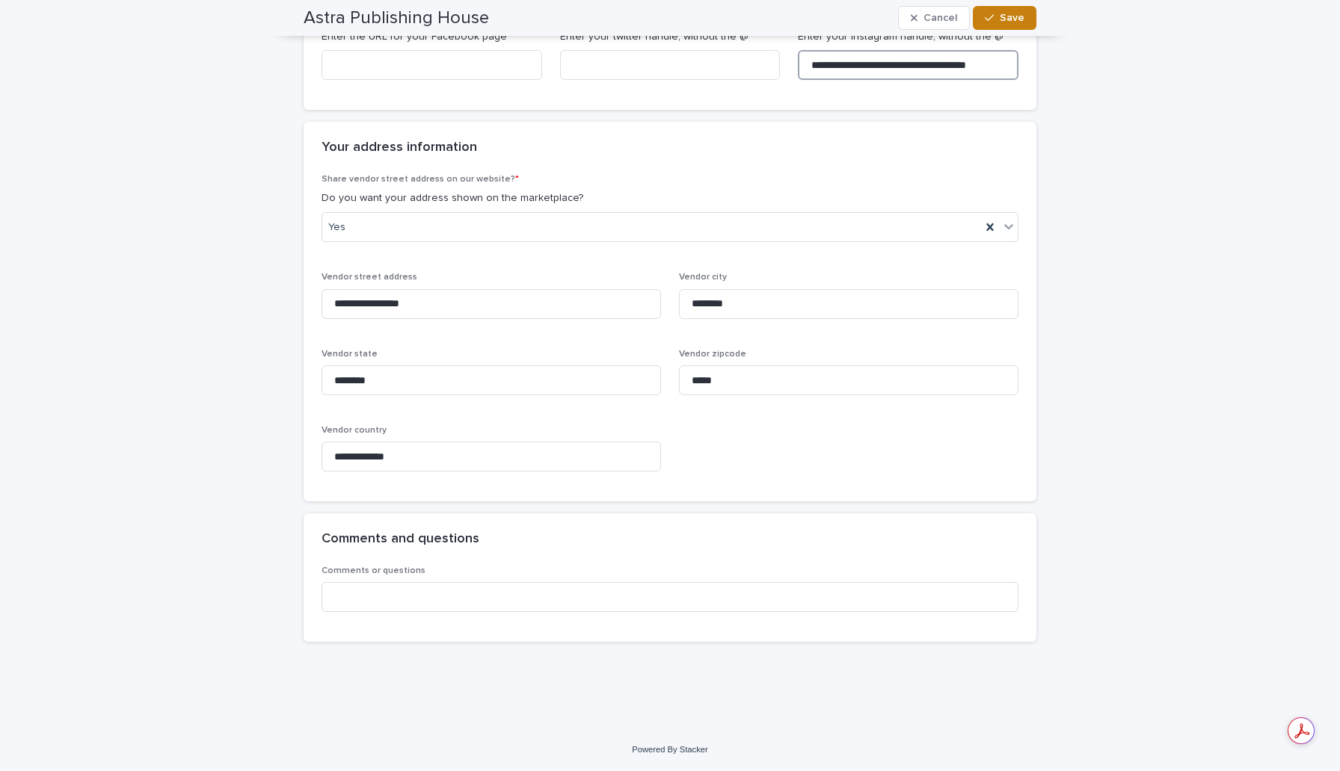
type input "**********"
click at [1021, 13] on span "Save" at bounding box center [1011, 18] width 25 height 10
